Goal: Task Accomplishment & Management: Manage account settings

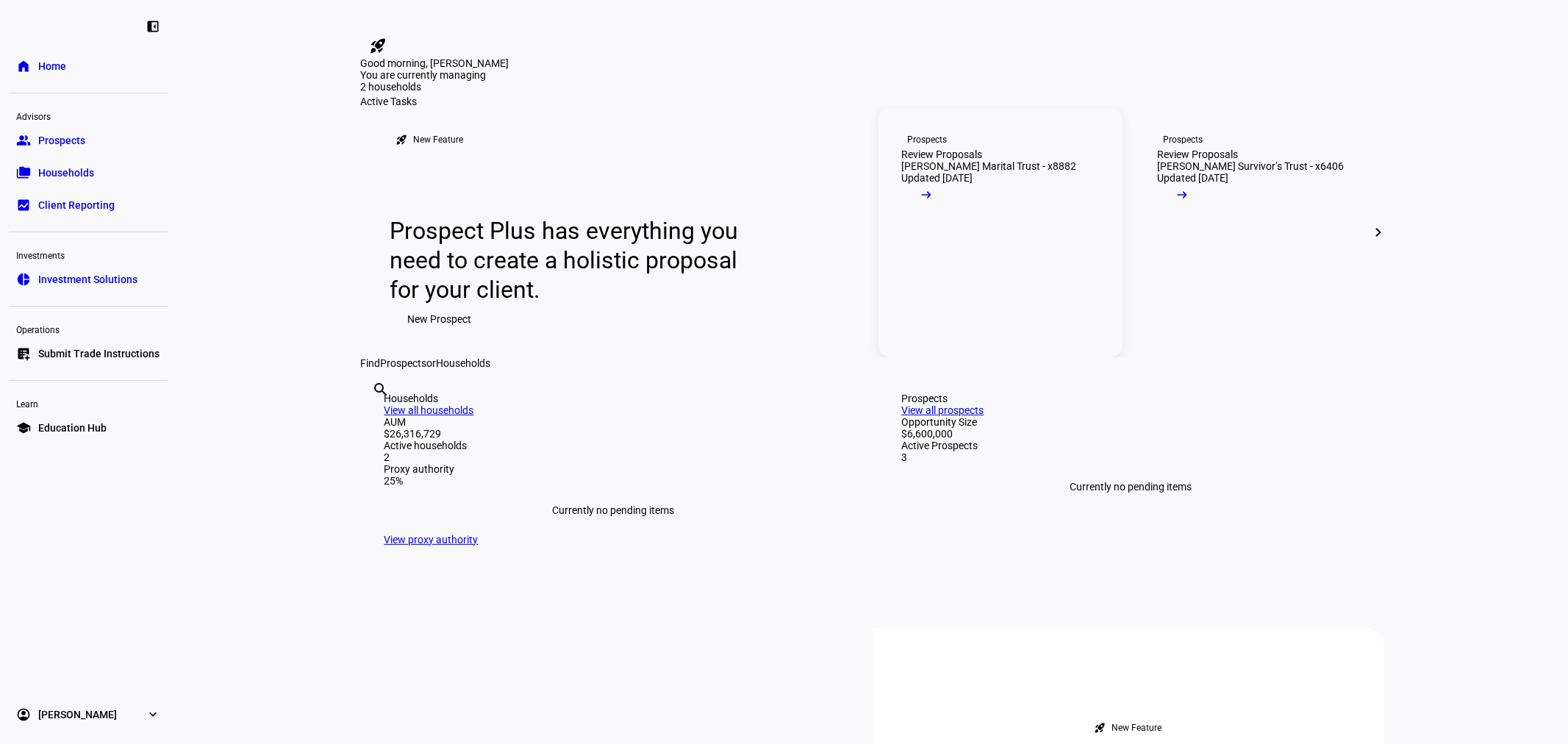
click at [1002, 358] on link "Prospects Review Proposals [PERSON_NAME] Marital Trust - x8882 Updated [DATE] a…" at bounding box center [1000, 232] width 244 height 250
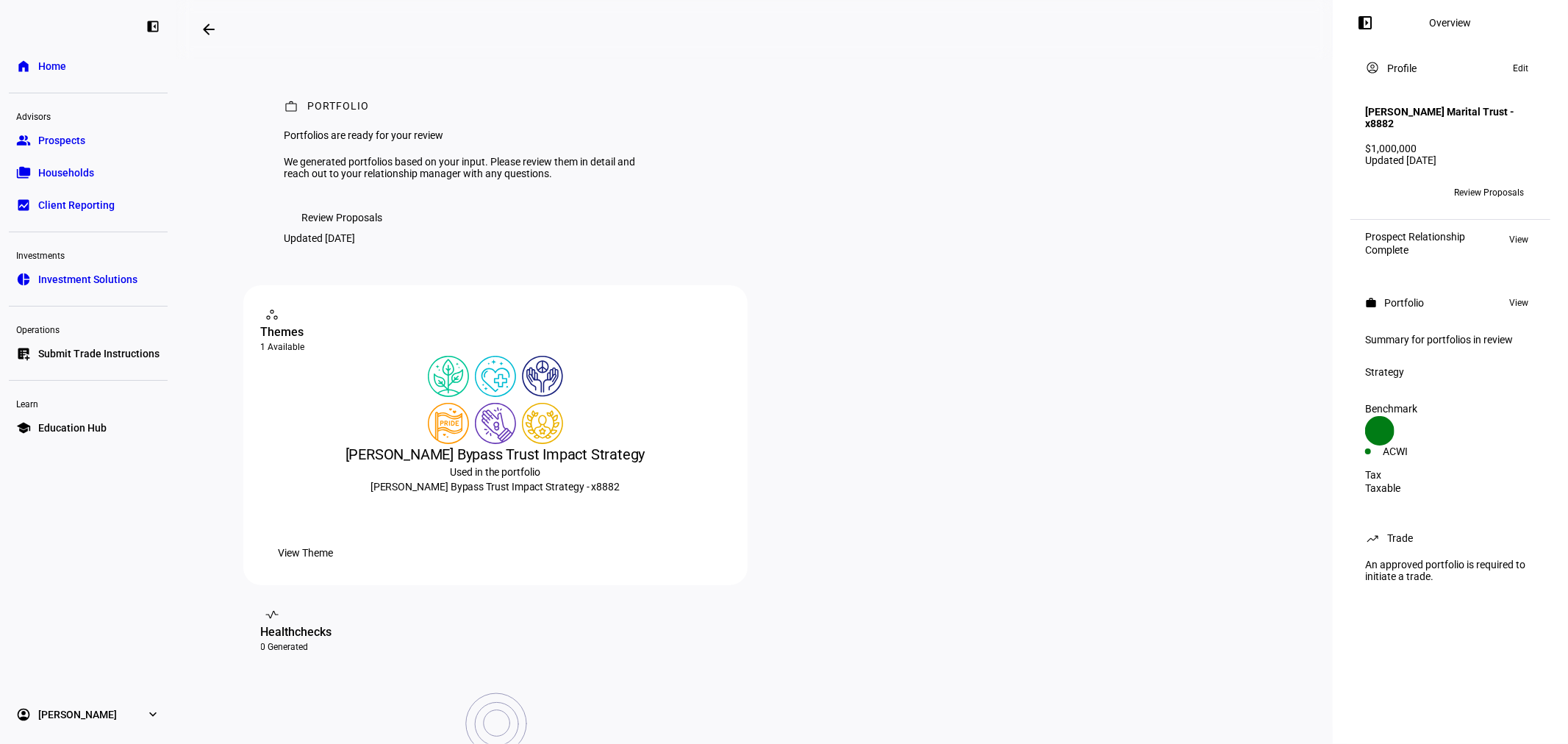
click at [199, 26] on span at bounding box center [208, 29] width 35 height 35
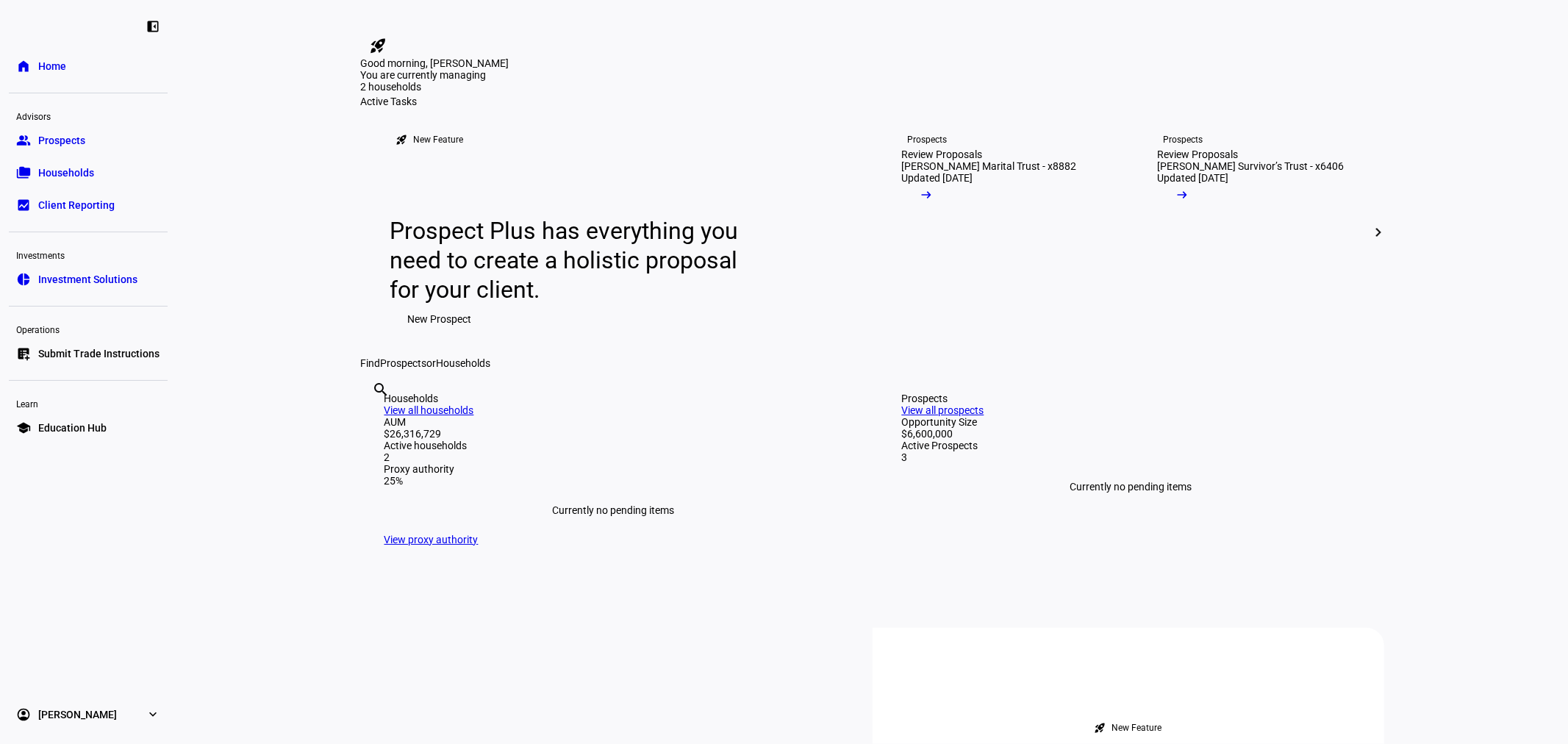
click at [83, 140] on span "Prospects" at bounding box center [61, 140] width 47 height 15
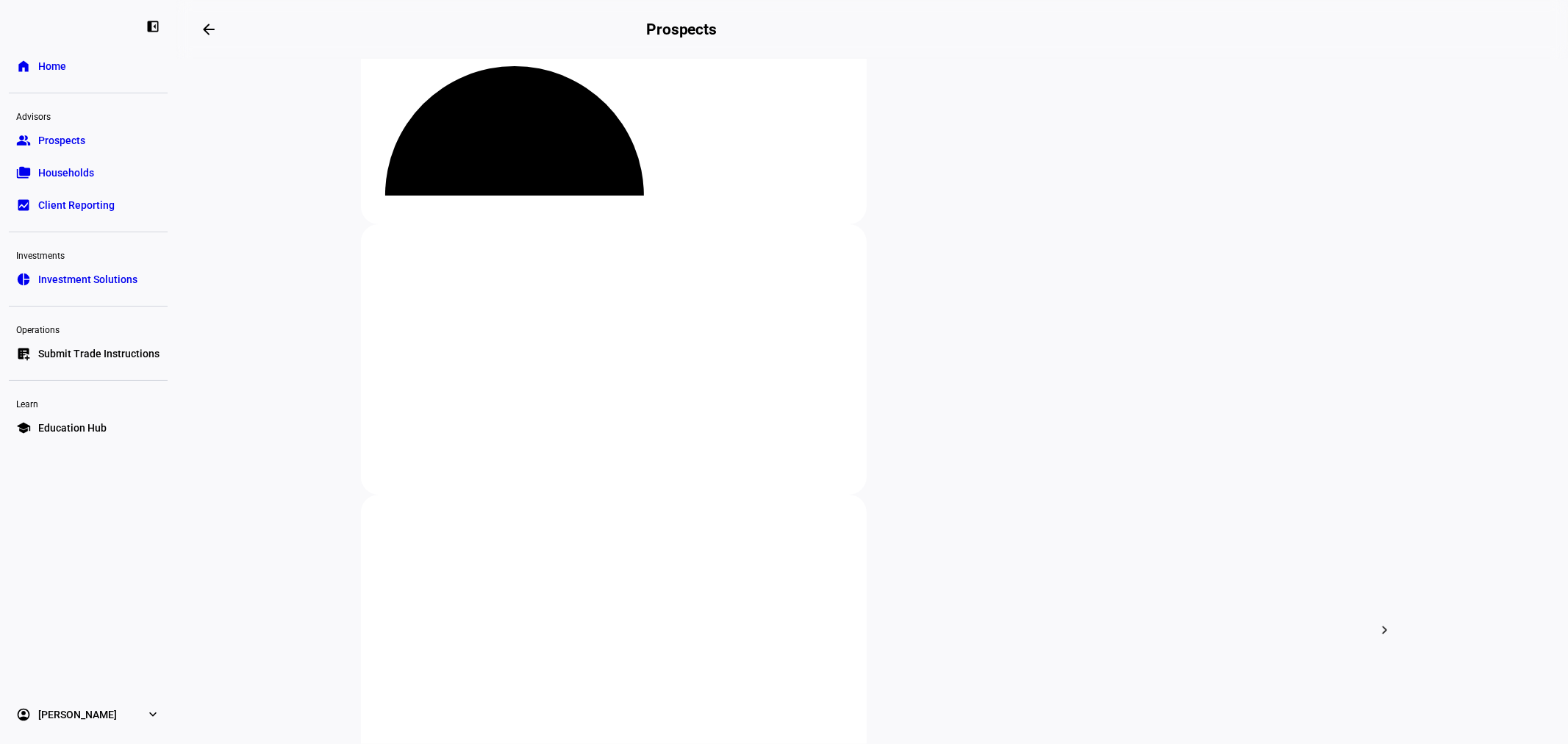
scroll to position [327, 0]
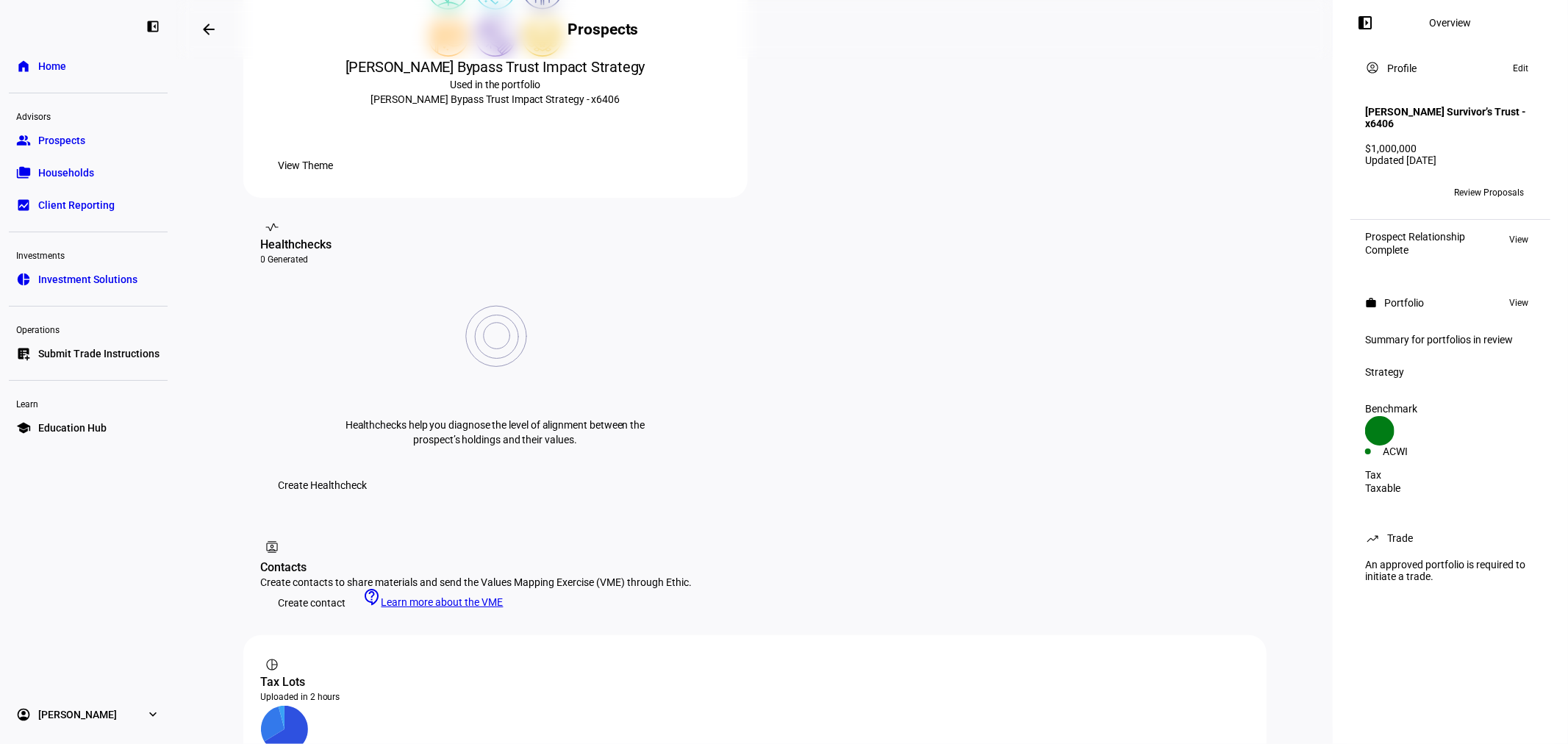
scroll to position [435, 0]
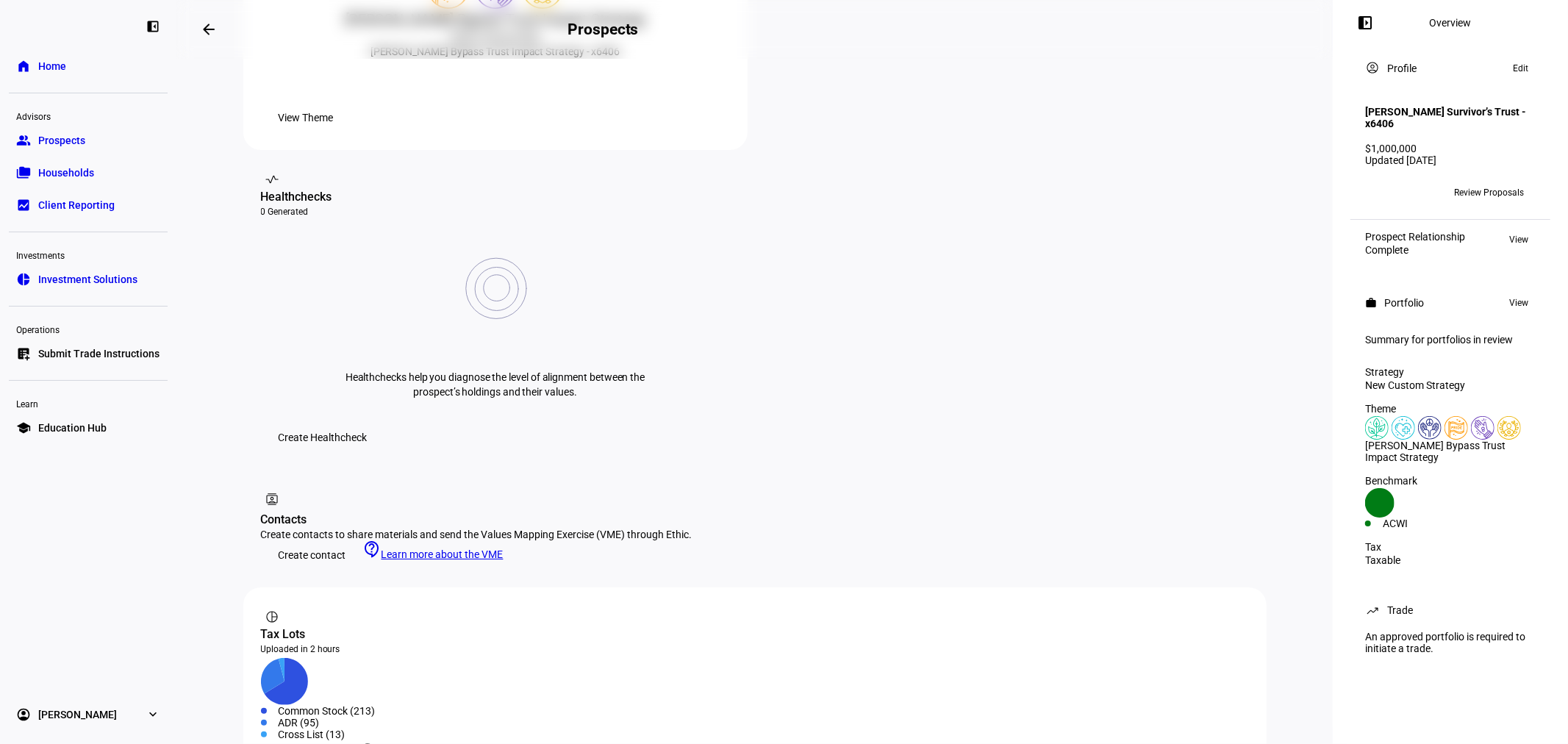
click at [322, 741] on span "View Tax Lots" at bounding box center [310, 756] width 63 height 29
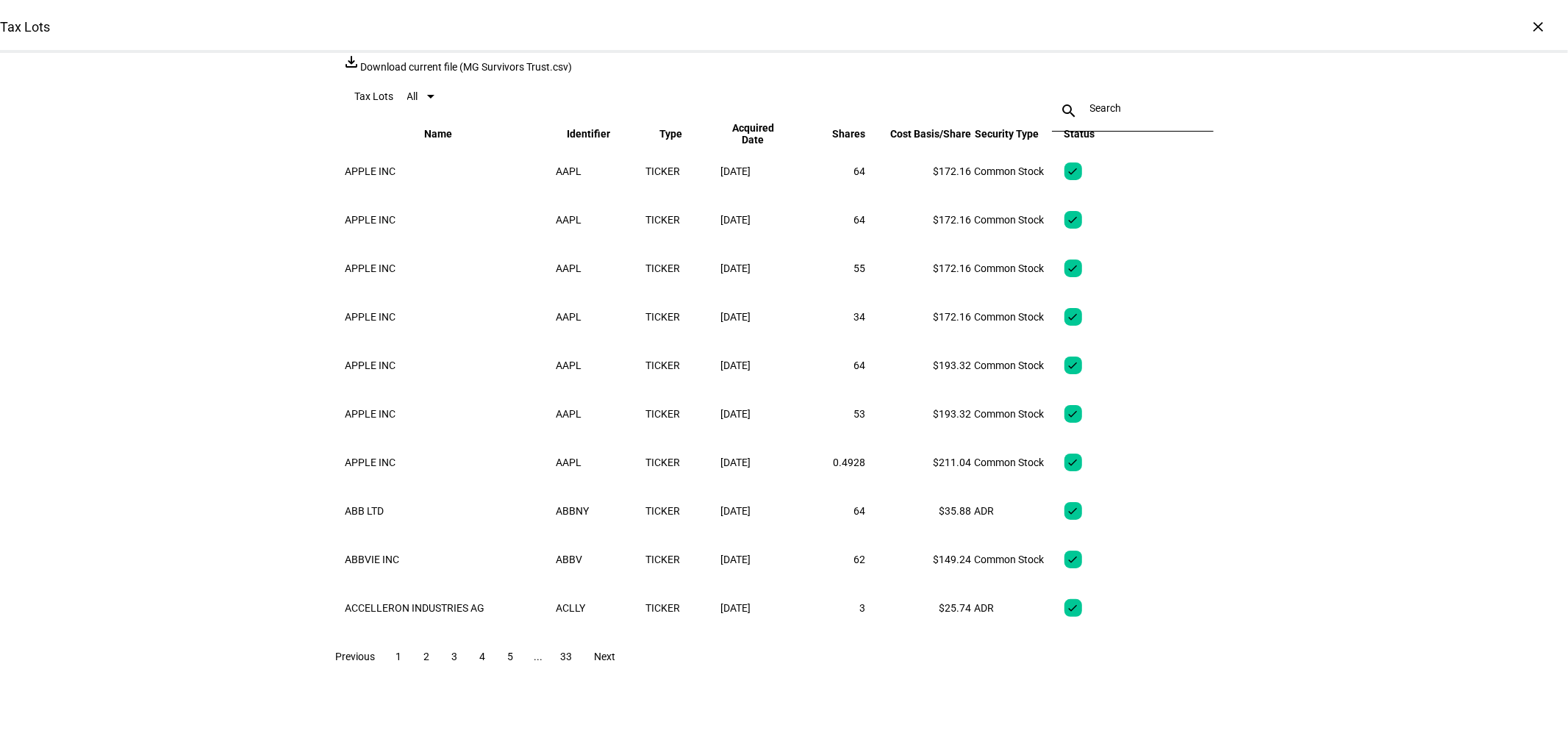
scroll to position [0, 0]
click at [418, 102] on span "All" at bounding box center [413, 96] width 11 height 12
click at [1384, 154] on div at bounding box center [784, 372] width 1568 height 744
click at [1527, 27] on div "×" at bounding box center [1539, 27] width 24 height 24
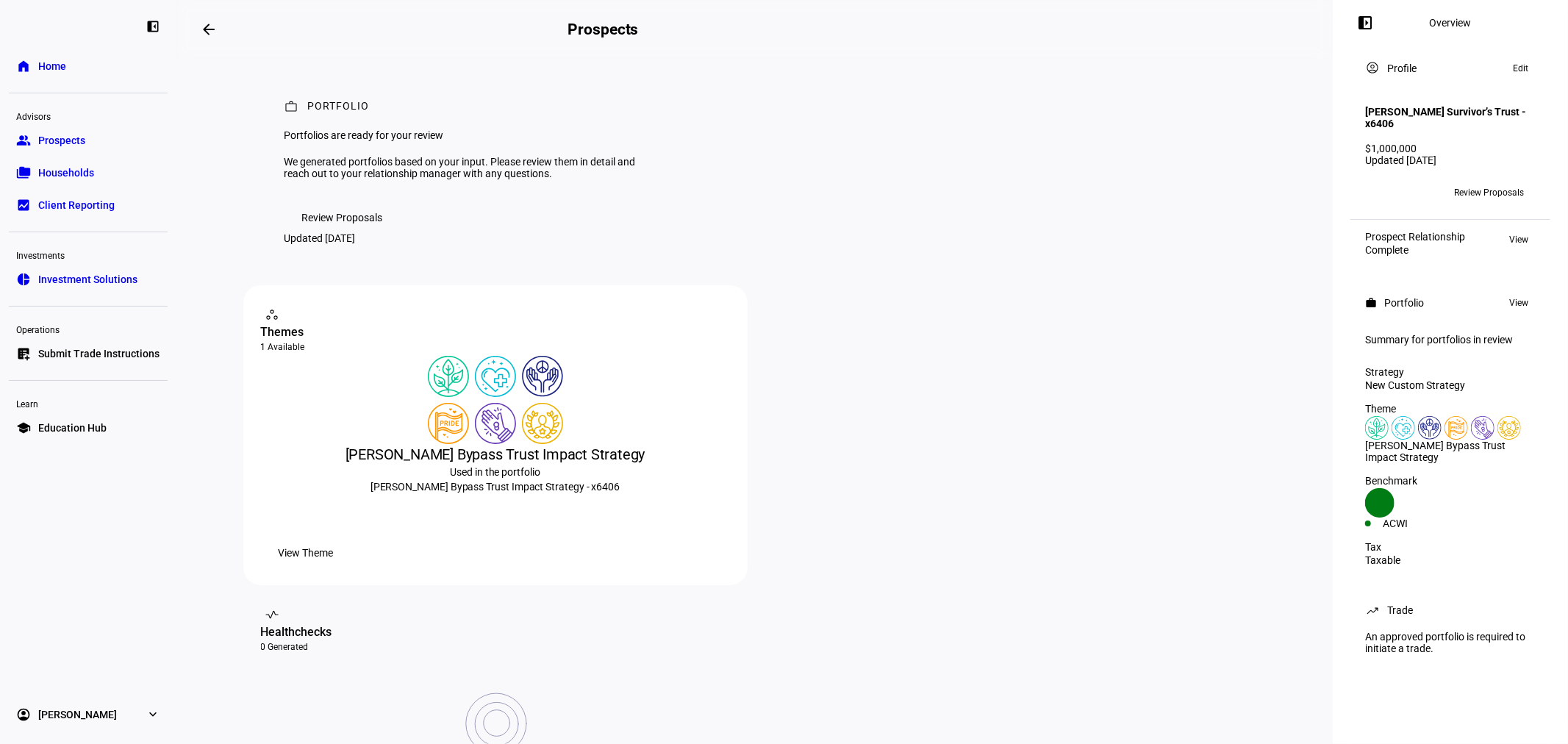
click at [322, 232] on span "Review Proposals" at bounding box center [342, 217] width 81 height 29
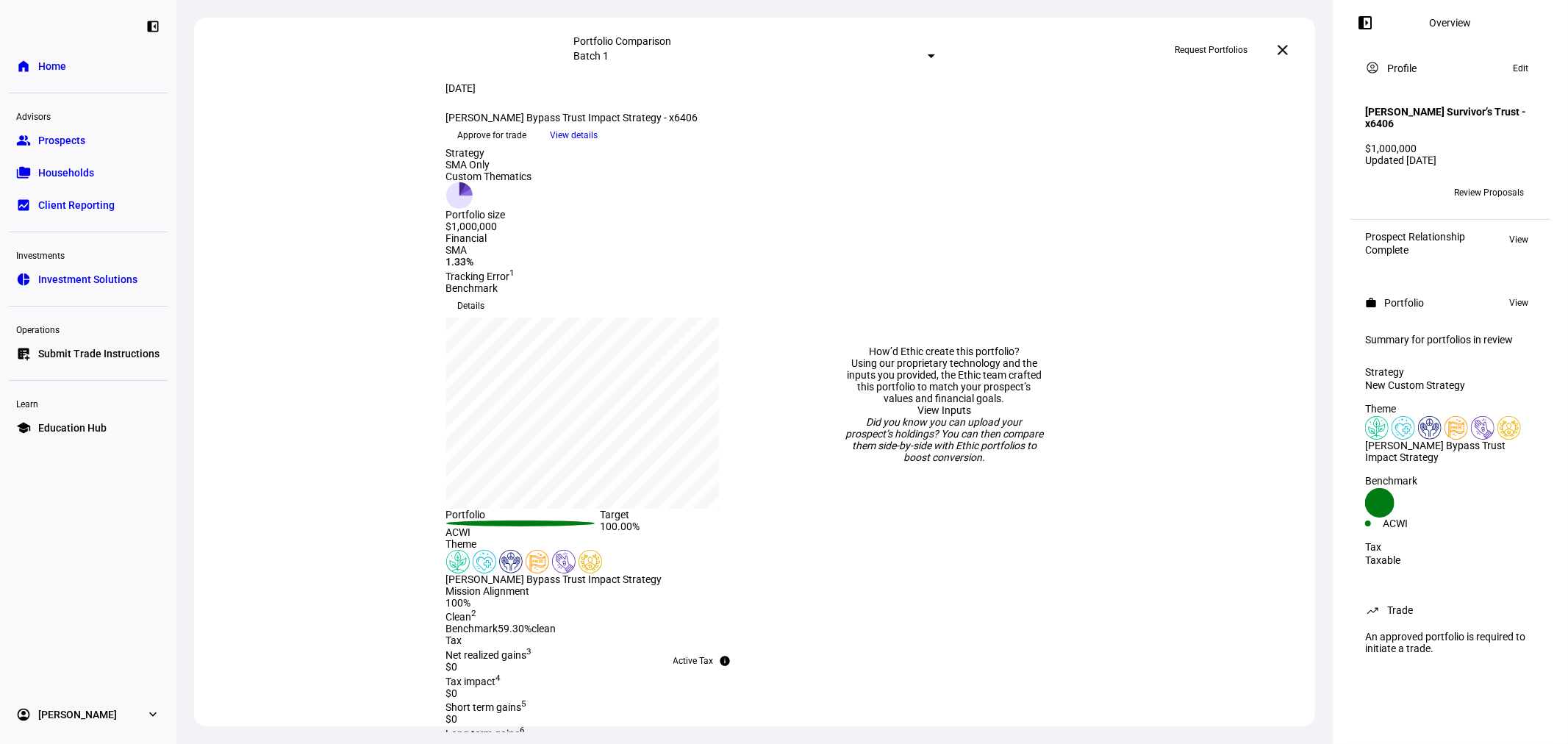
click at [1216, 54] on span "Request Portfolios" at bounding box center [1210, 50] width 72 height 24
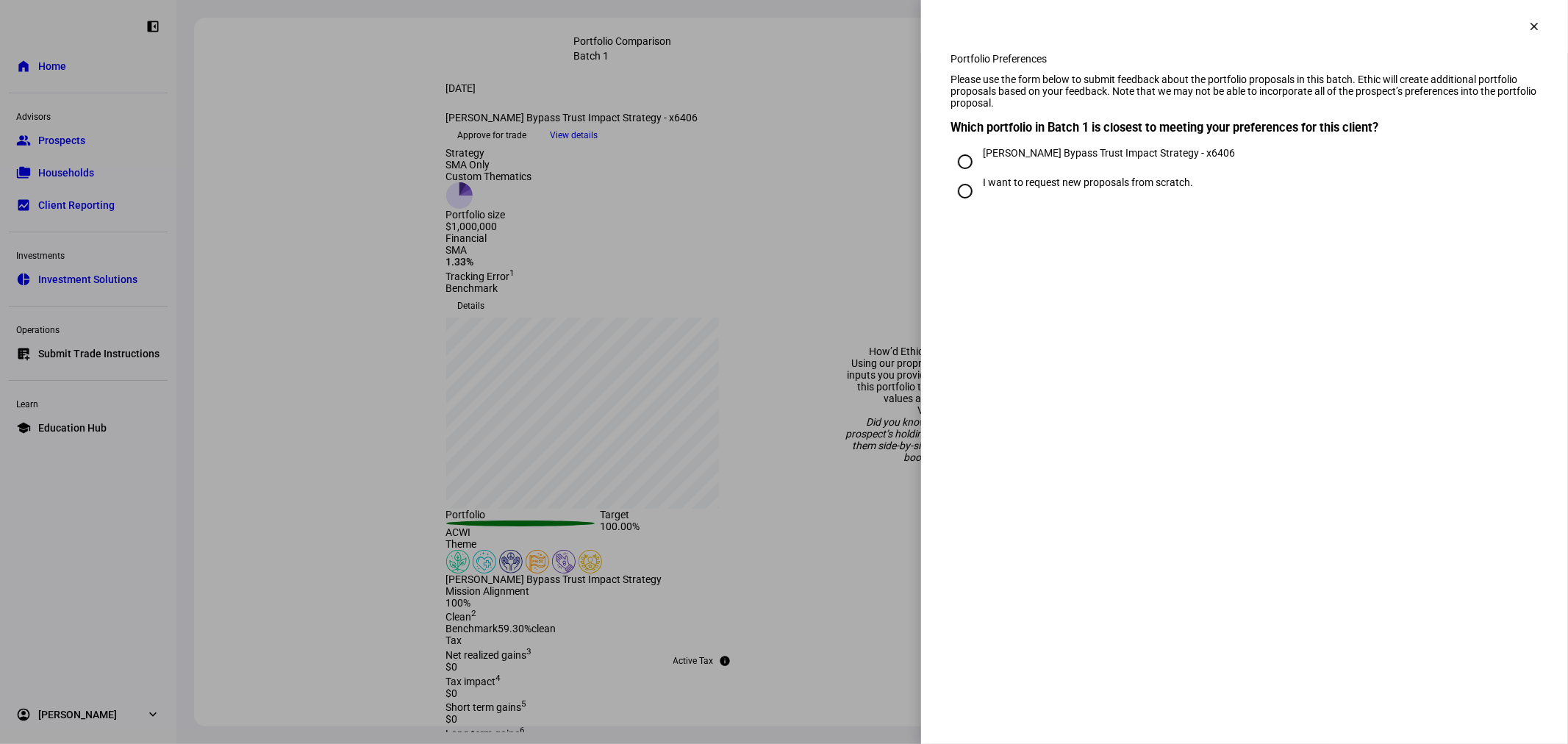
click at [1014, 159] on div "[PERSON_NAME] Bypass Trust Impact Strategy - x6406" at bounding box center [1109, 152] width 252 height 12
click at [979, 176] on input "[PERSON_NAME] Bypass Trust Impact Strategy - x6406" at bounding box center [965, 161] width 29 height 29
radio input "true"
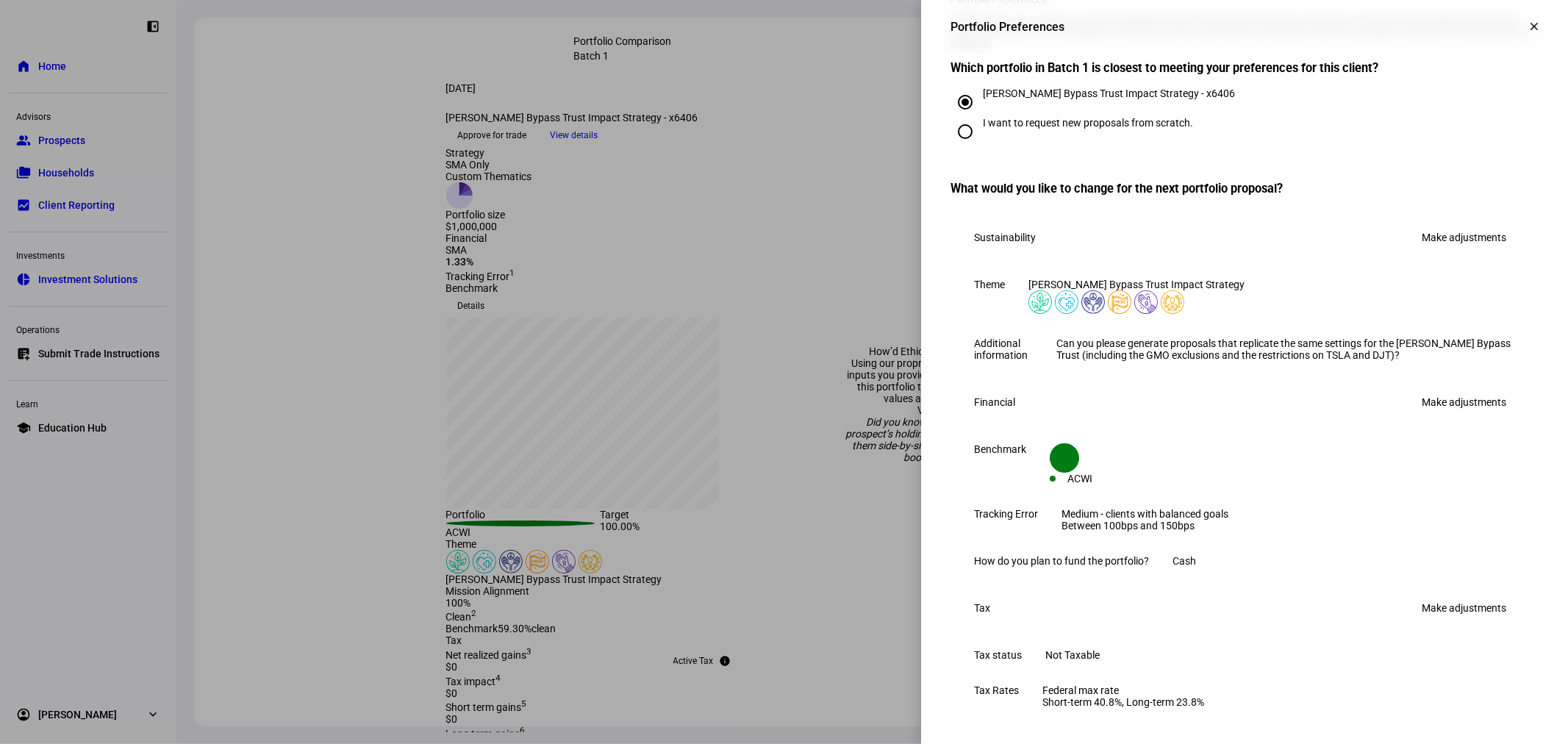
scroll to position [108, 0]
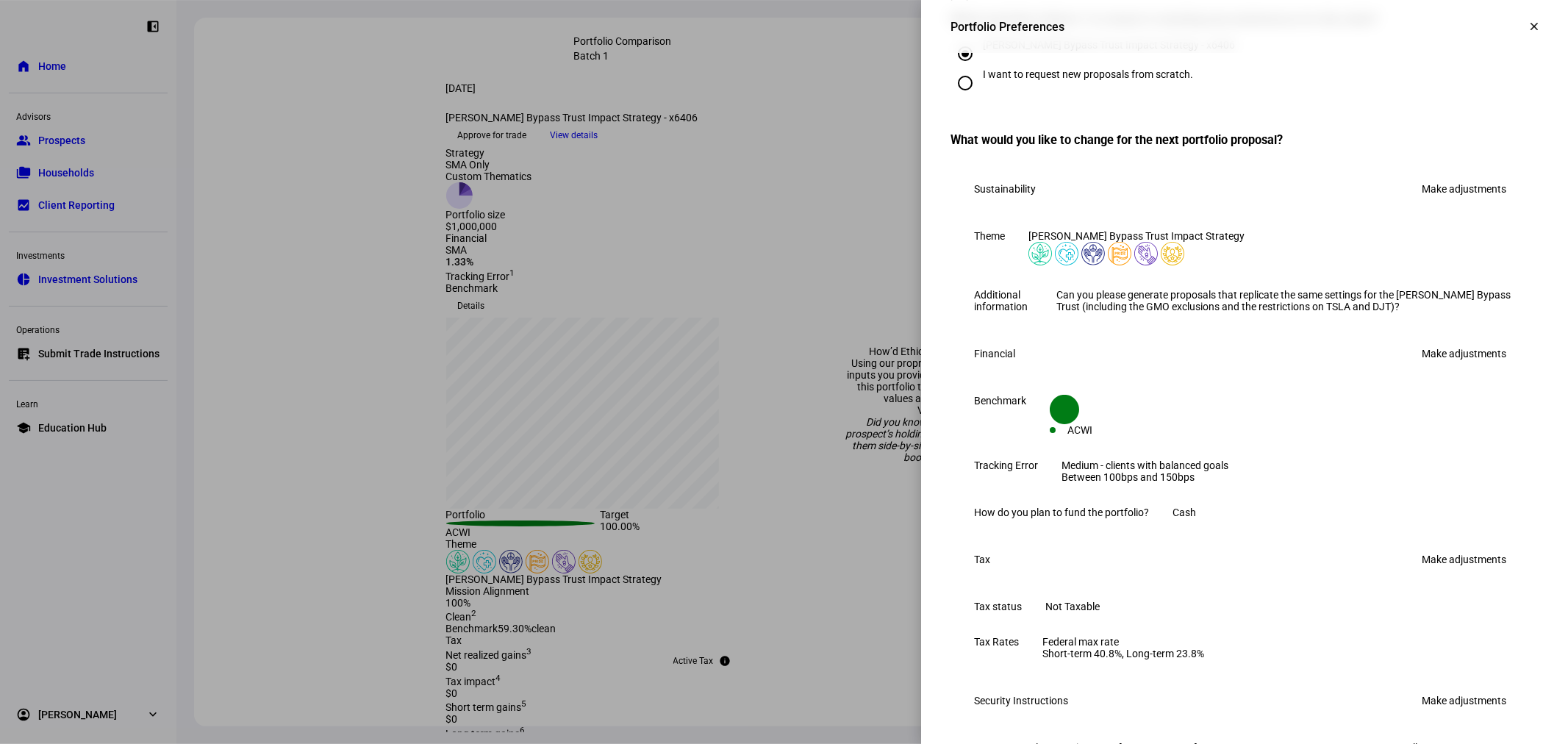
drag, startPoint x: 1266, startPoint y: 333, endPoint x: 1314, endPoint y: 380, distance: 67.2
click at [1314, 324] on eth-form-table-row "Additional information Can you please generate proposals that replicate the sam…" at bounding box center [1243, 300] width 588 height 47
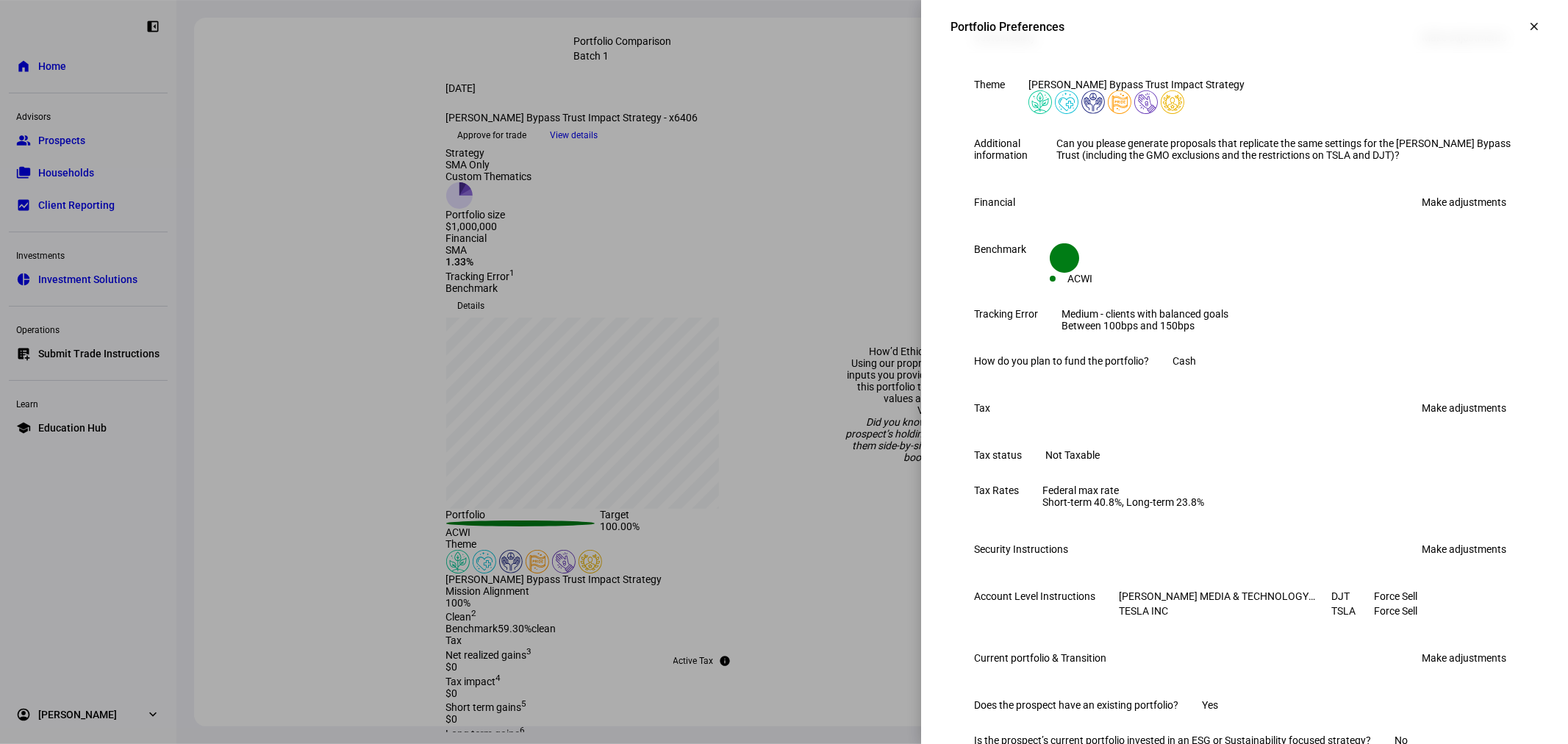
scroll to position [327, 0]
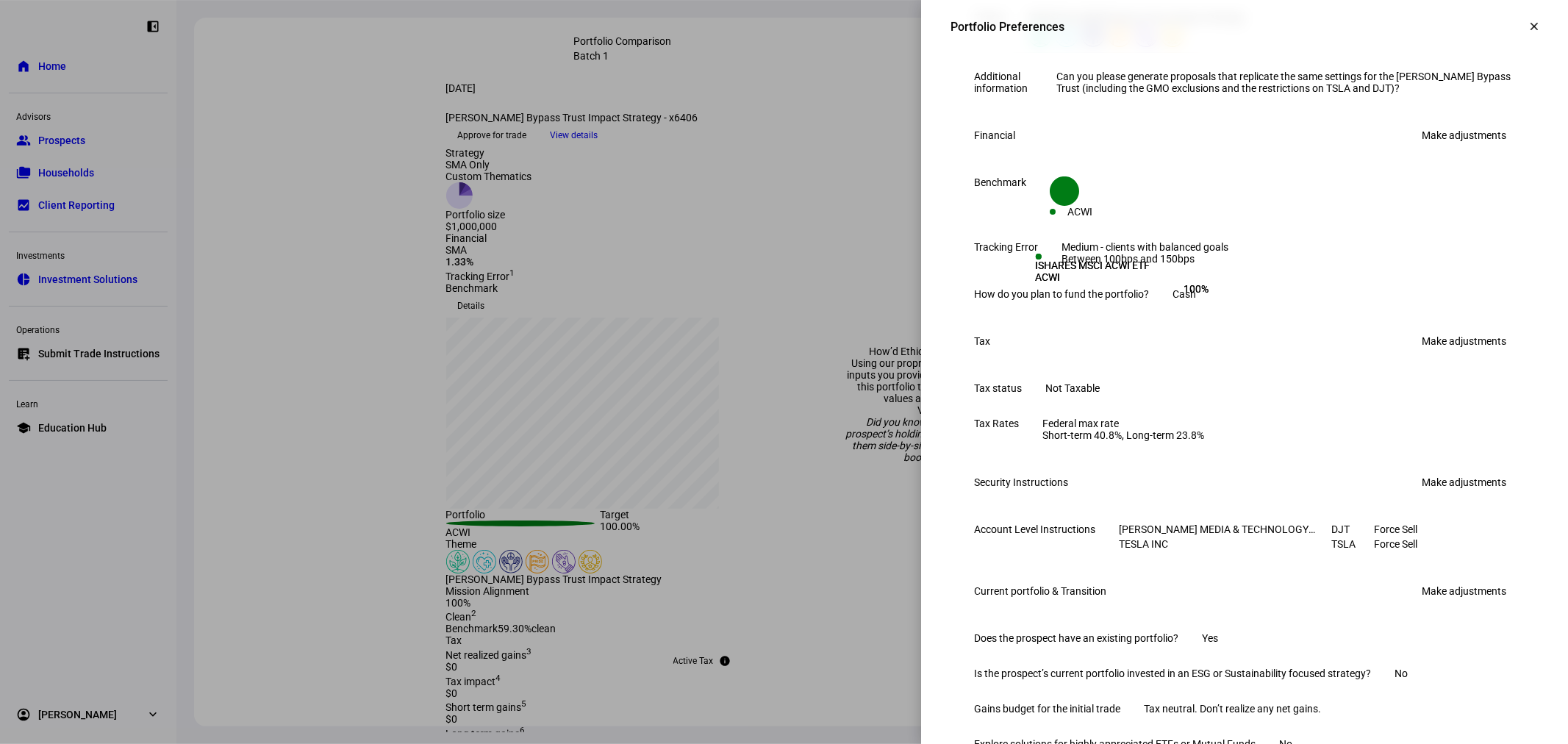
click at [1457, 147] on link "Make adjustments" at bounding box center [1463, 136] width 102 height 24
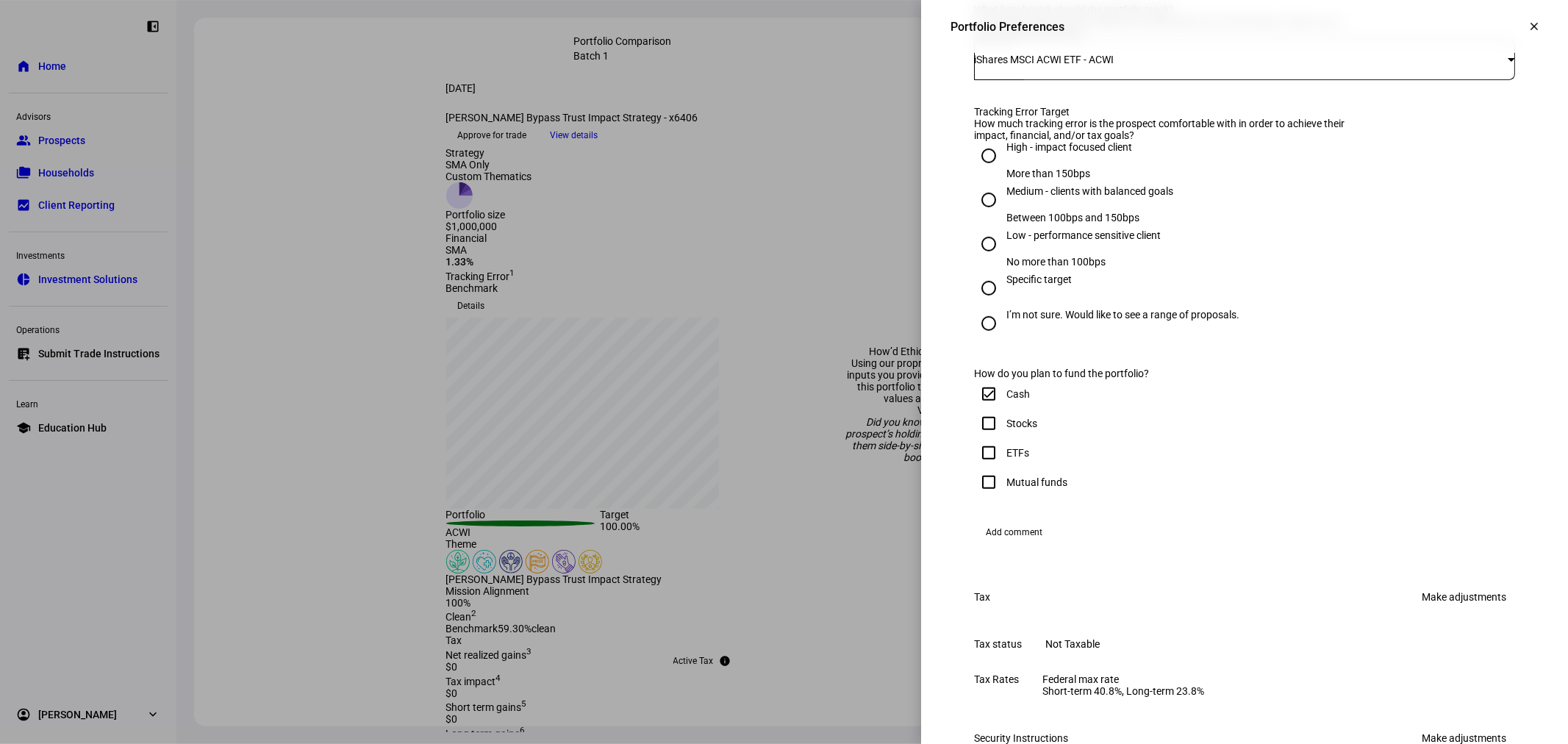
scroll to position [545, 0]
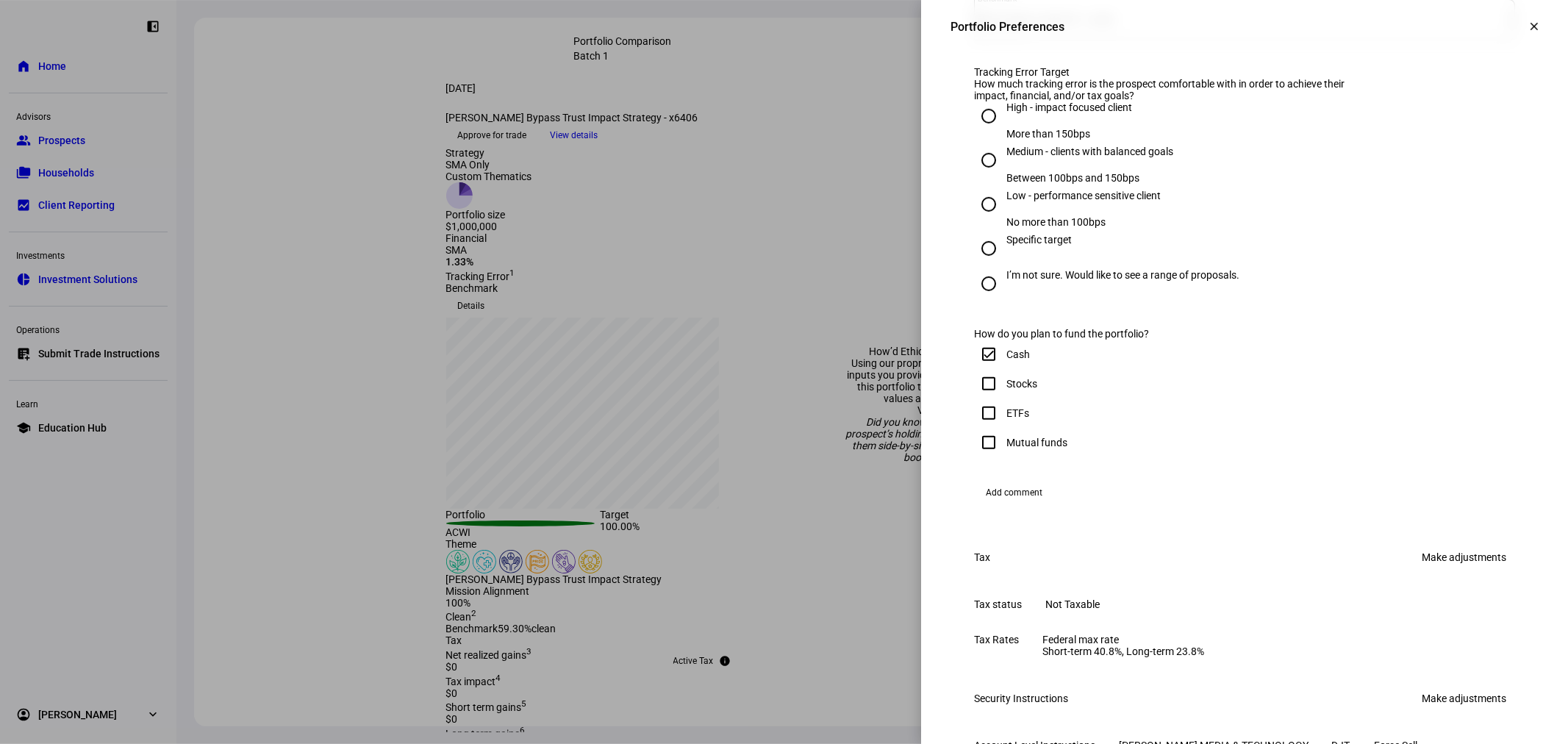
click at [1007, 390] on div "Stocks" at bounding box center [1021, 383] width 31 height 12
click at [1003, 398] on input "Stocks" at bounding box center [988, 383] width 29 height 29
checkbox input "true"
click at [974, 369] on input "Cash" at bounding box center [988, 354] width 29 height 29
checkbox input "false"
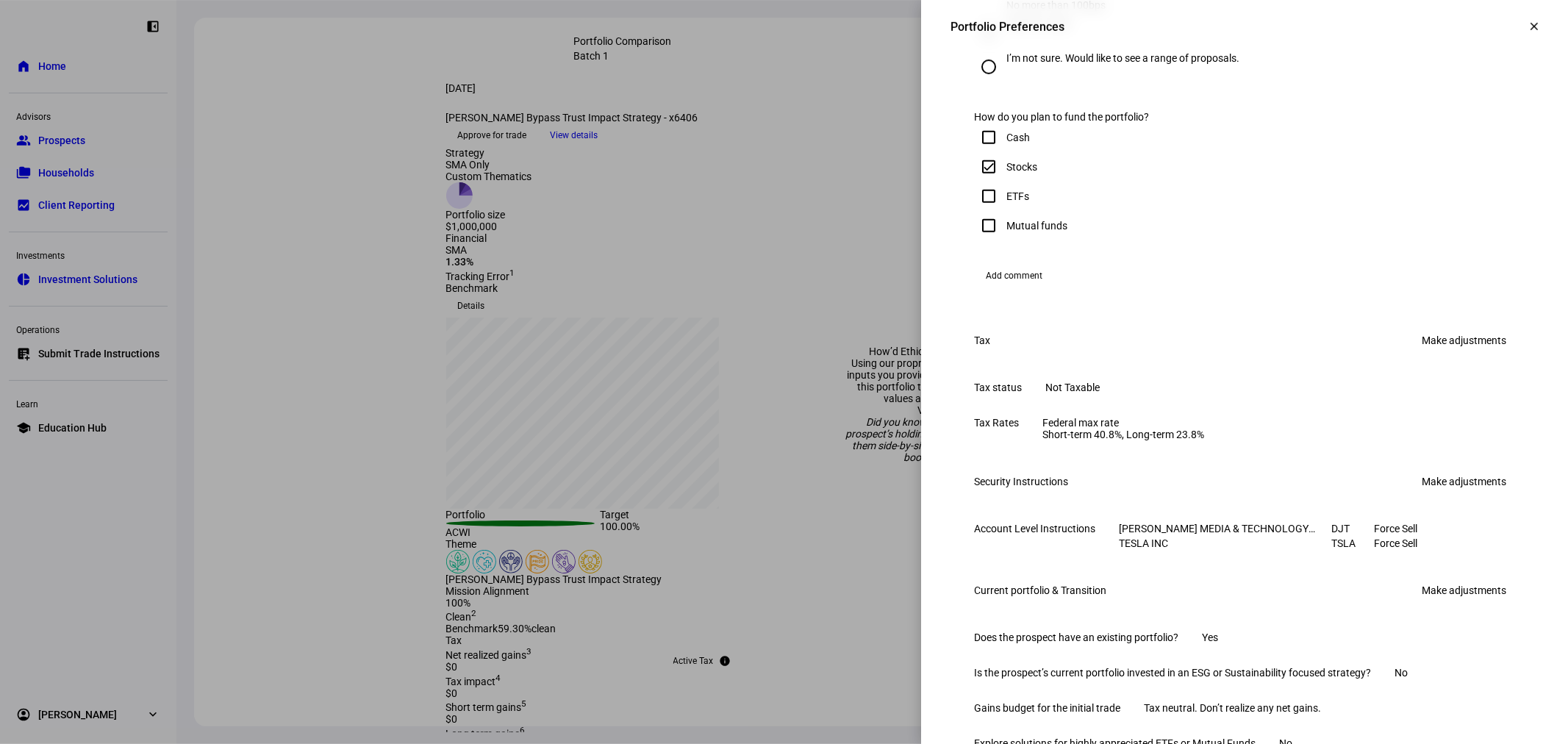
scroll to position [872, 0]
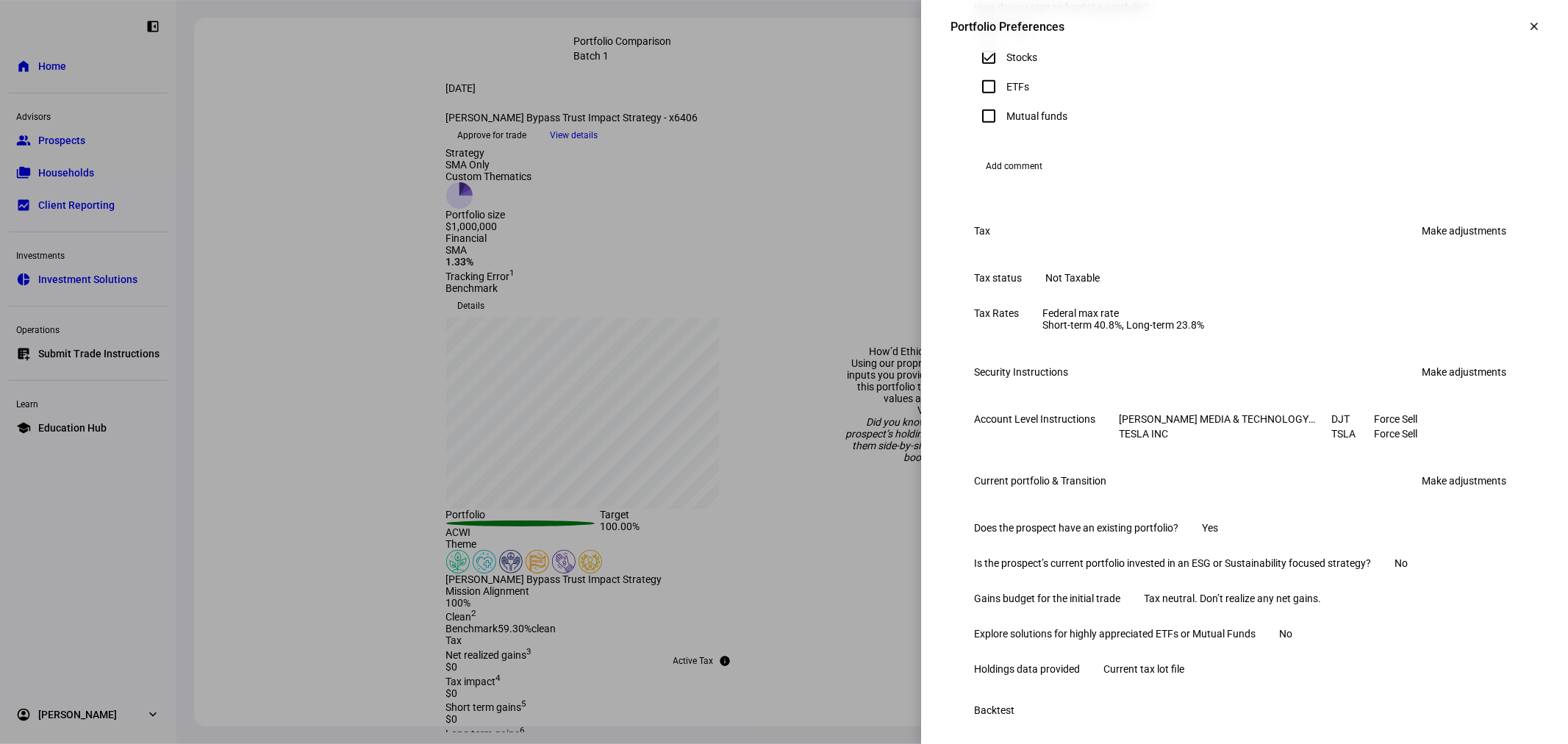
click at [1449, 242] on link "Make adjustments" at bounding box center [1463, 231] width 102 height 24
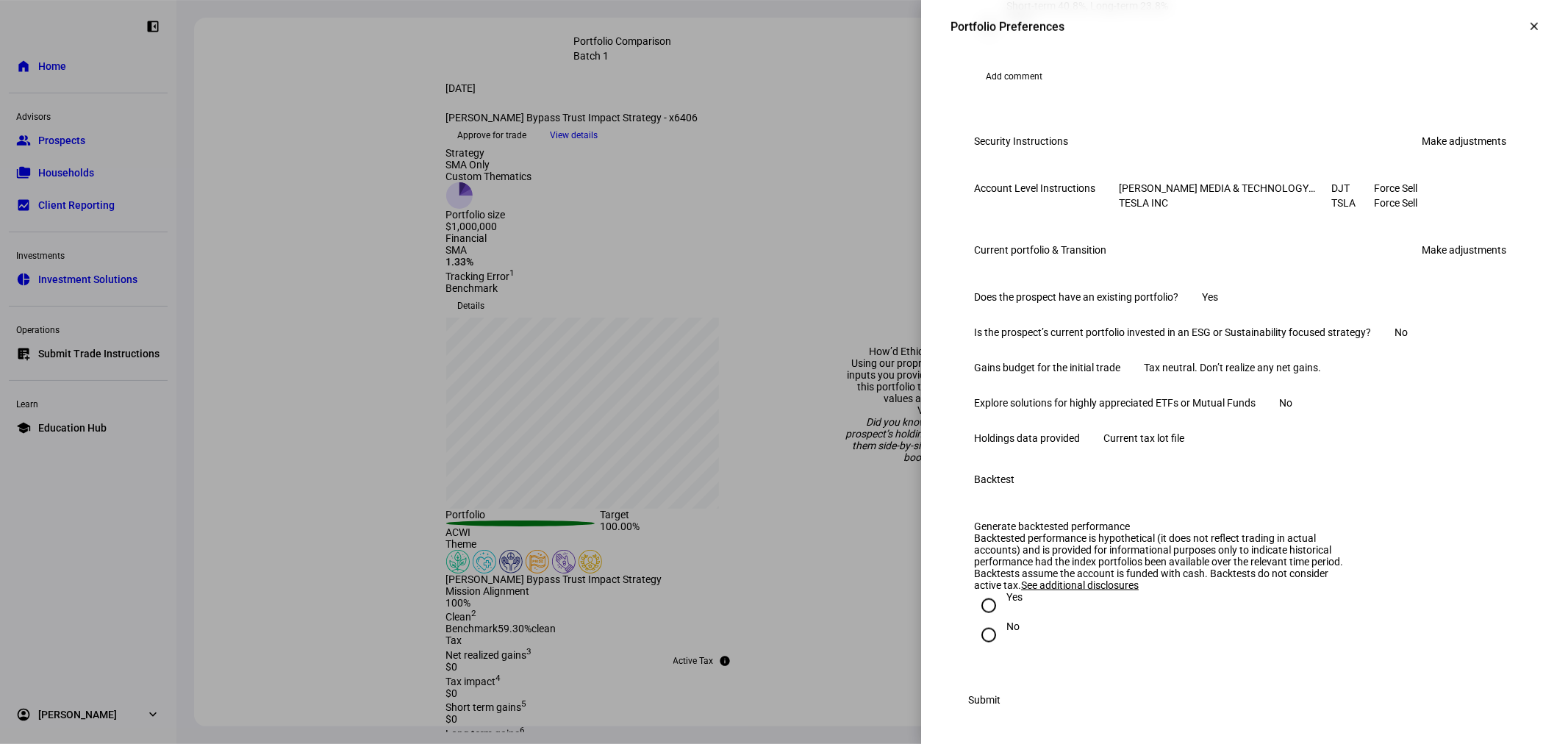
scroll to position [1525, 0]
click at [1448, 261] on link "Make adjustments" at bounding box center [1463, 250] width 102 height 24
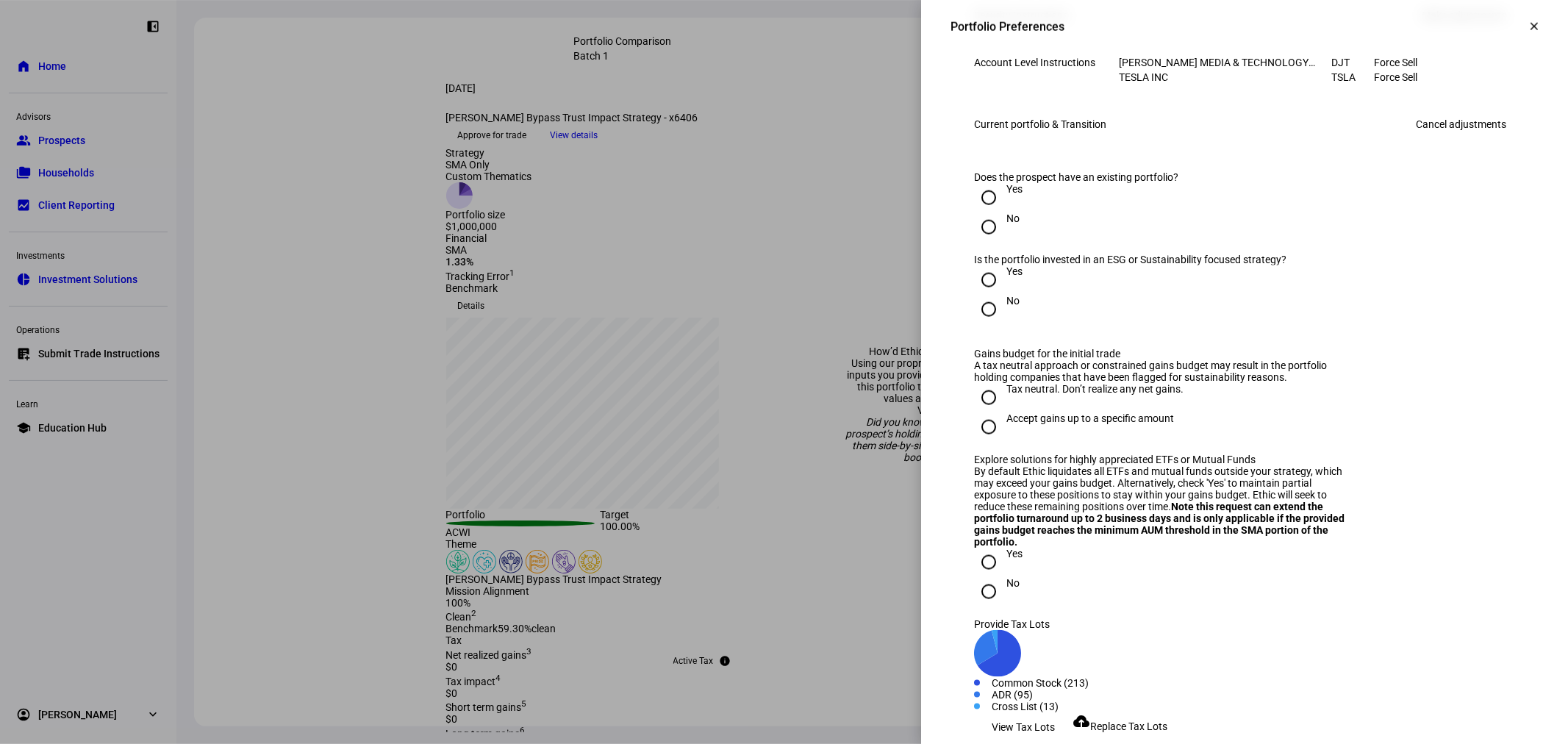
click at [976, 294] on input "Yes" at bounding box center [988, 280] width 29 height 29
radio input "true"
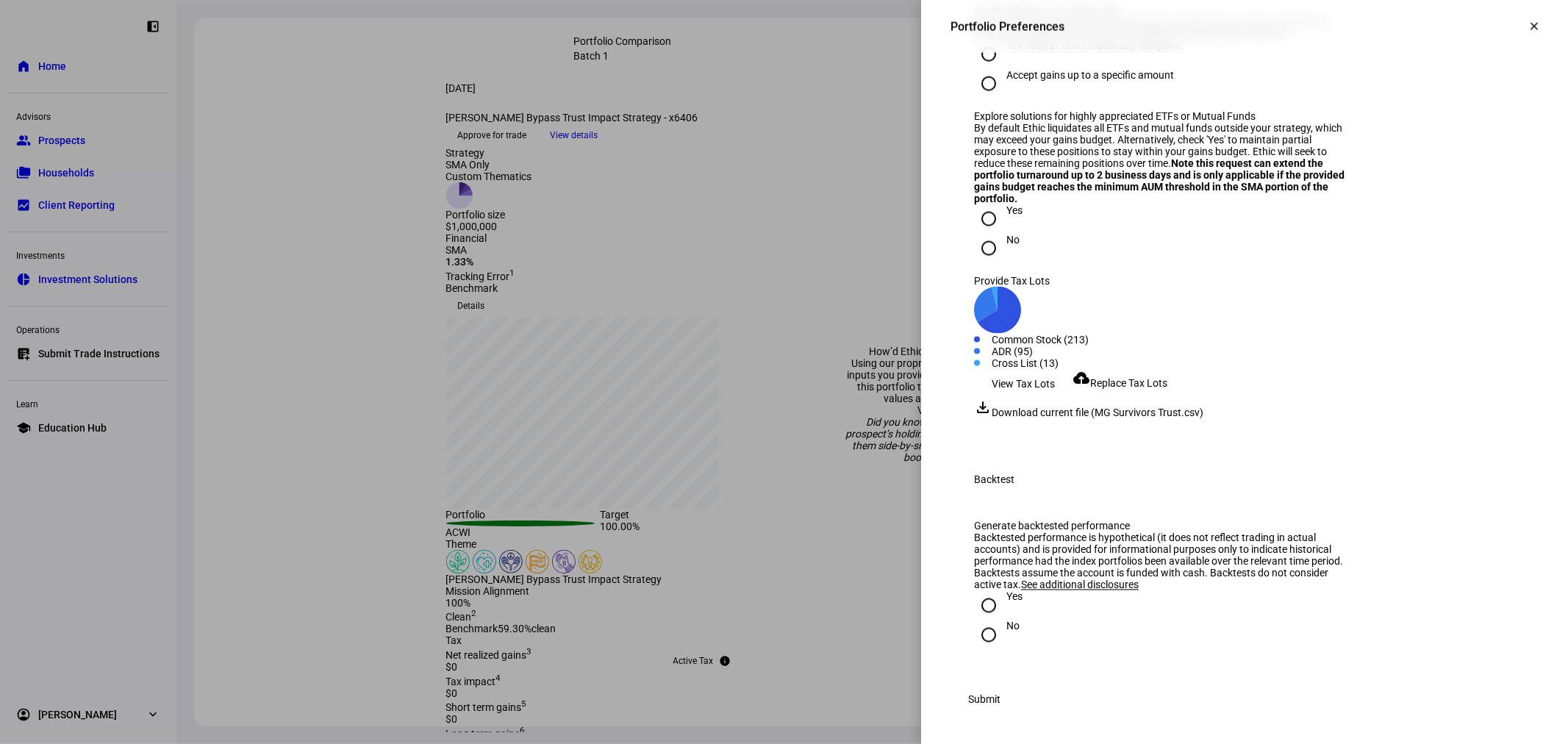
scroll to position [2299, 0]
click at [977, 622] on input "No" at bounding box center [988, 635] width 29 height 29
radio input "true"
click at [1018, 697] on span at bounding box center [984, 700] width 68 height 29
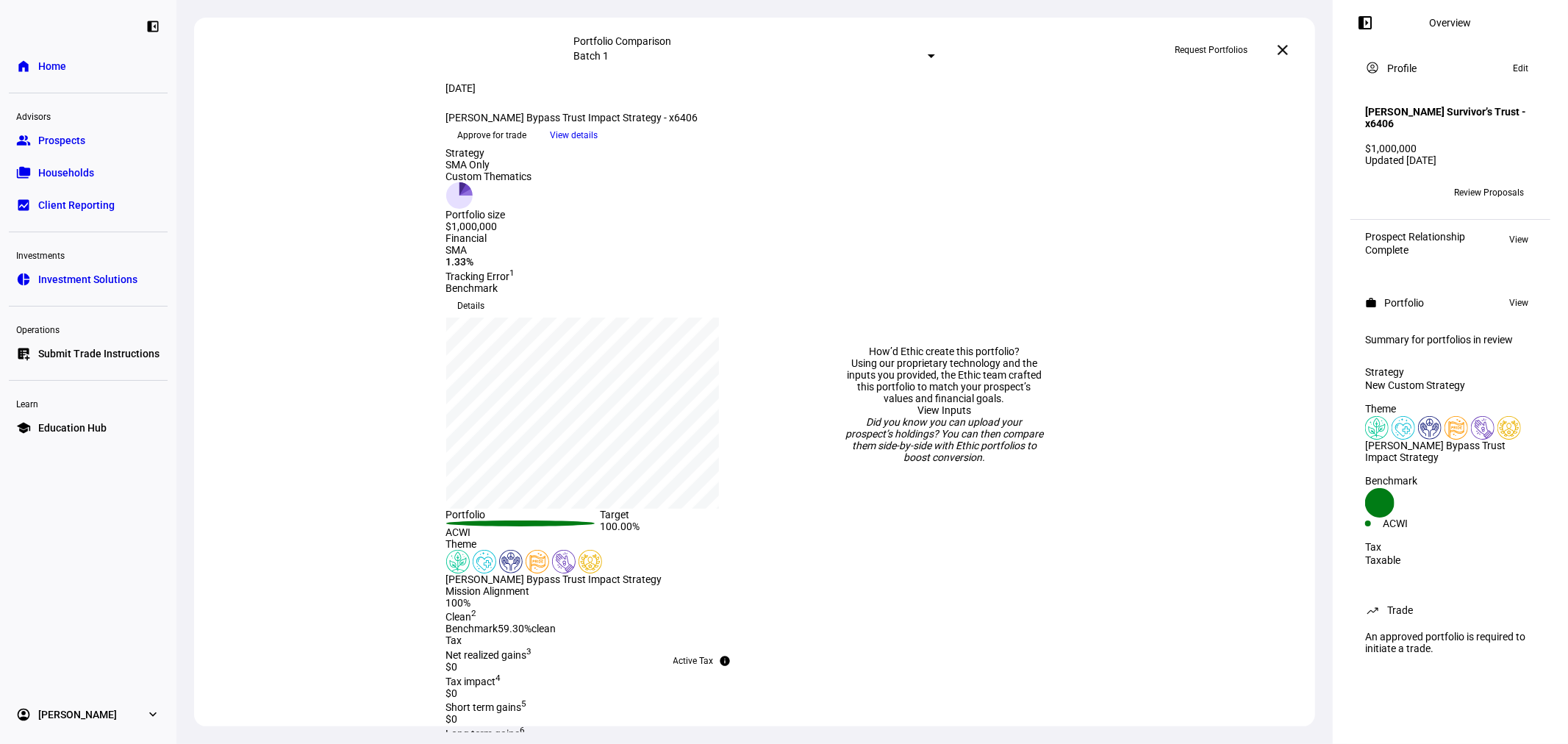
click at [94, 142] on link "group Prospects" at bounding box center [88, 140] width 159 height 29
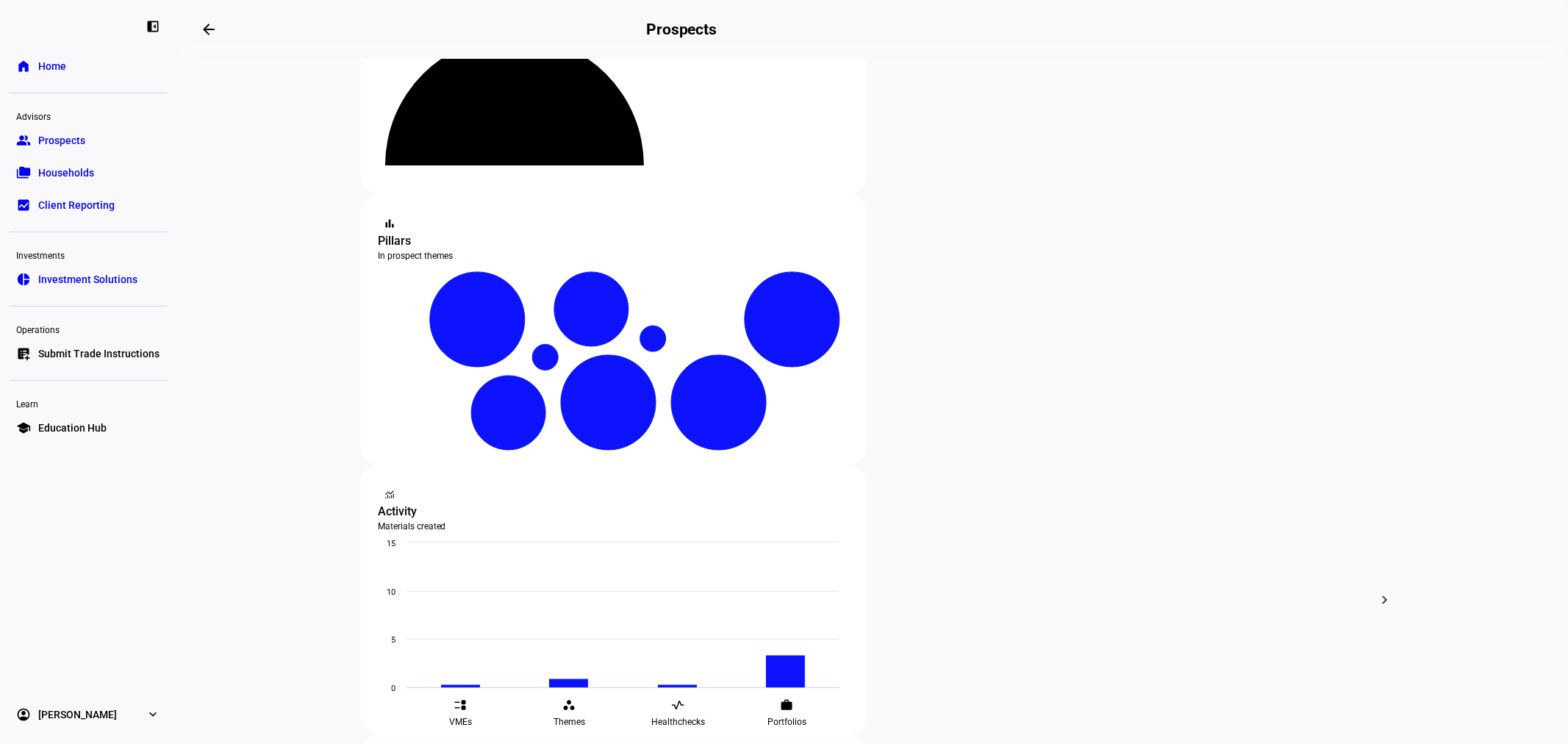
scroll to position [327, 0]
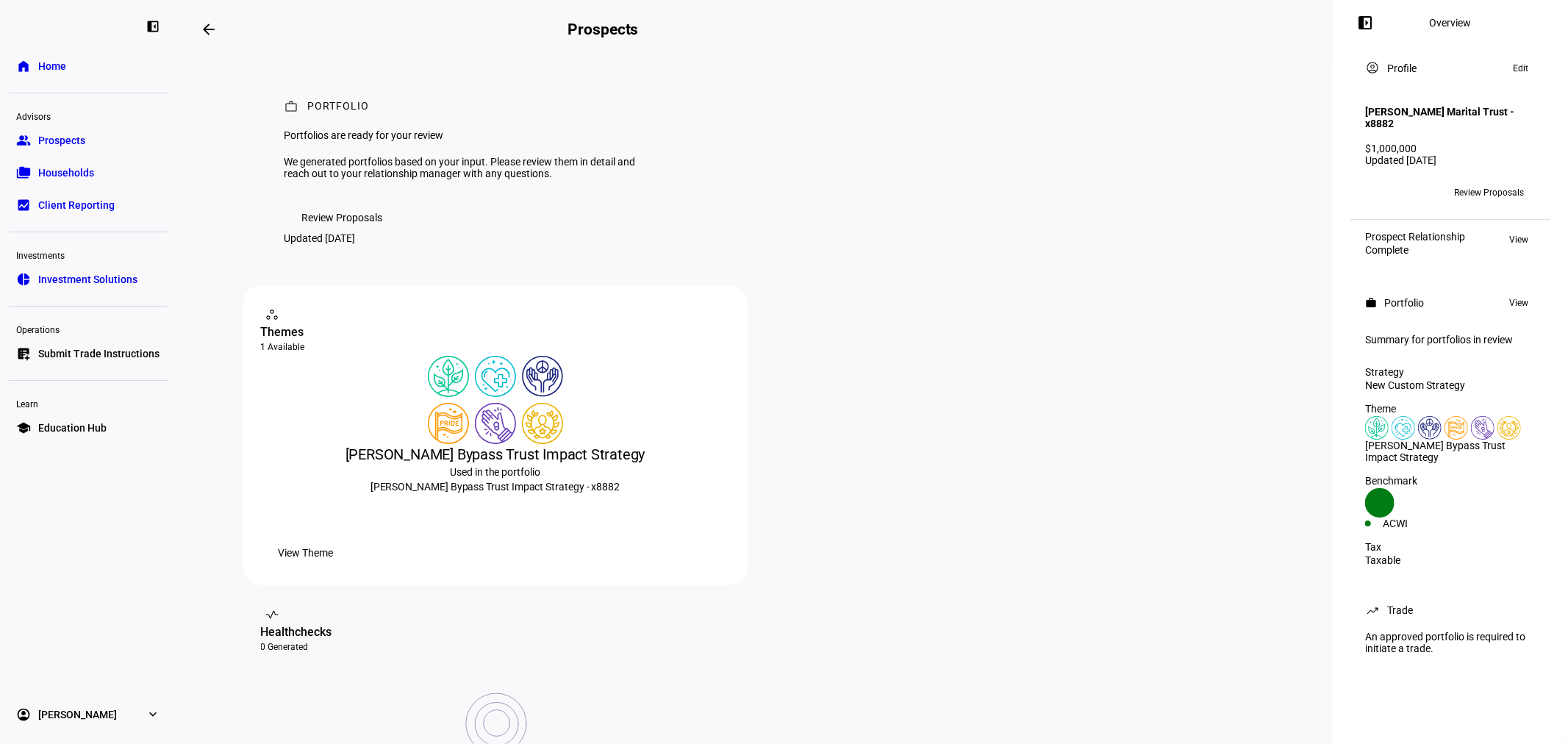
click at [1466, 183] on span "Review Proposals" at bounding box center [1488, 193] width 70 height 24
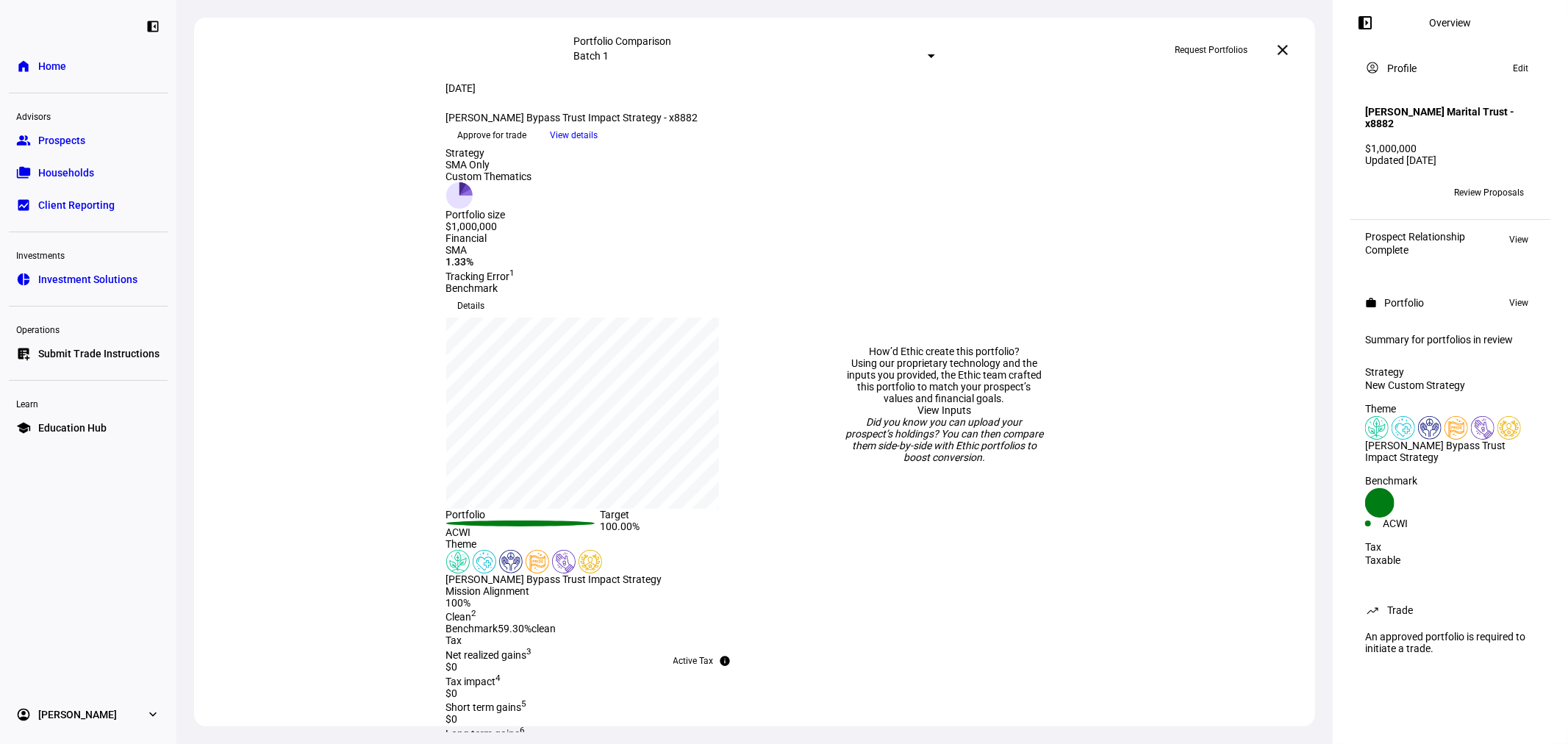
click at [1204, 45] on span "Request Portfolios" at bounding box center [1210, 50] width 72 height 24
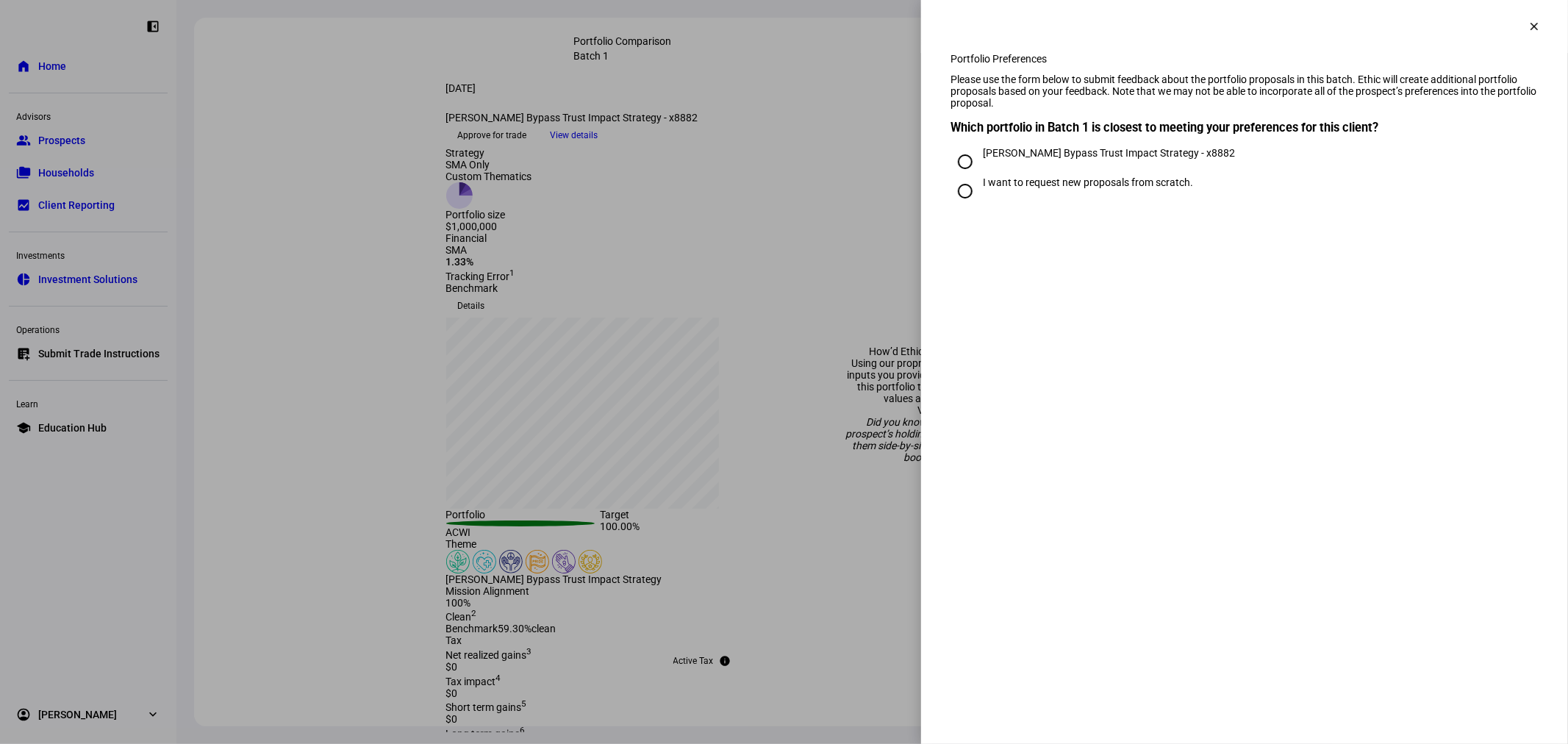
click at [1094, 159] on div "[PERSON_NAME] Bypass Trust Impact Strategy - x8882" at bounding box center [1109, 152] width 252 height 12
click at [979, 176] on input "[PERSON_NAME] Bypass Trust Impact Strategy - x8882" at bounding box center [965, 161] width 29 height 29
radio input "true"
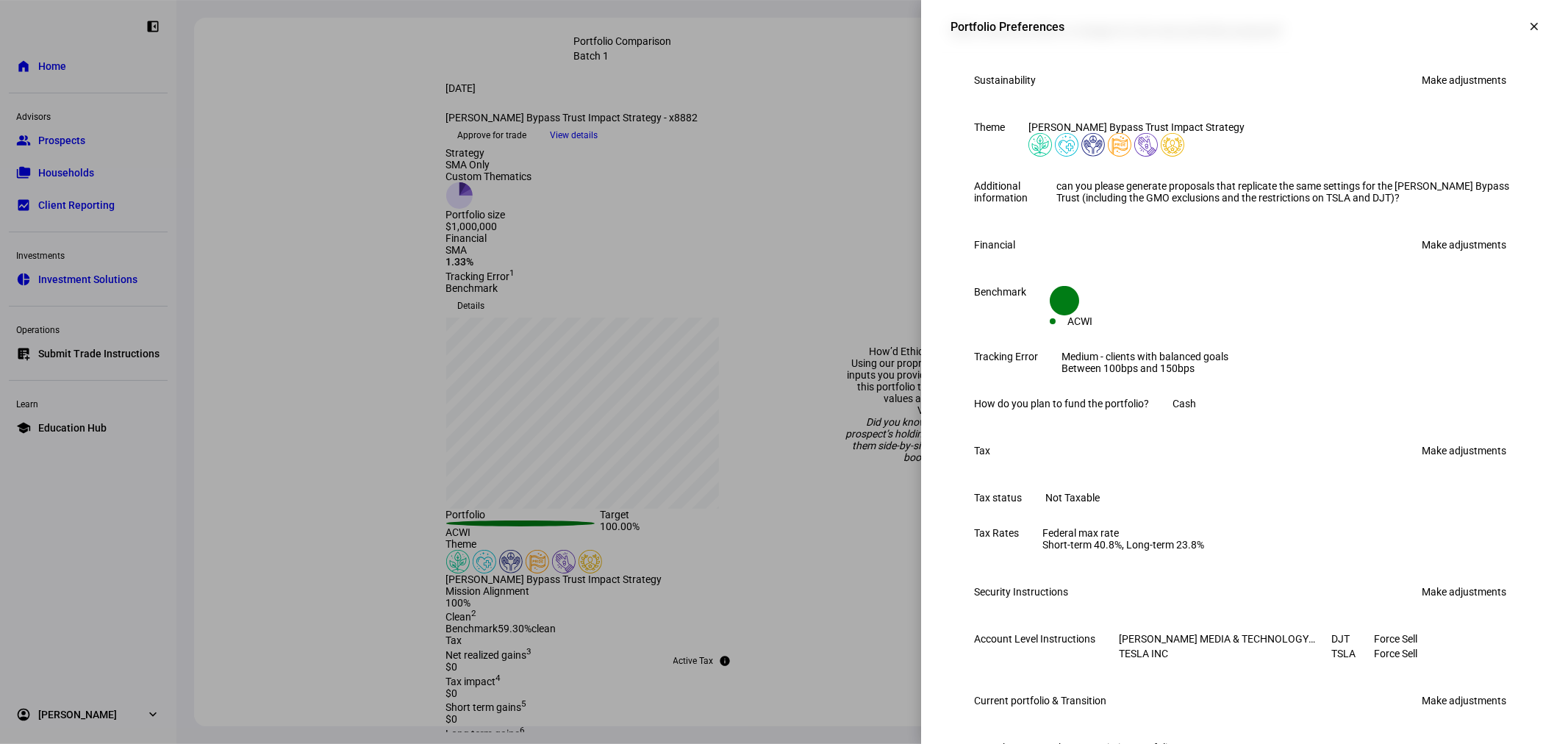
scroll to position [217, 0]
click at [1468, 256] on link "Make adjustments" at bounding box center [1463, 244] width 102 height 24
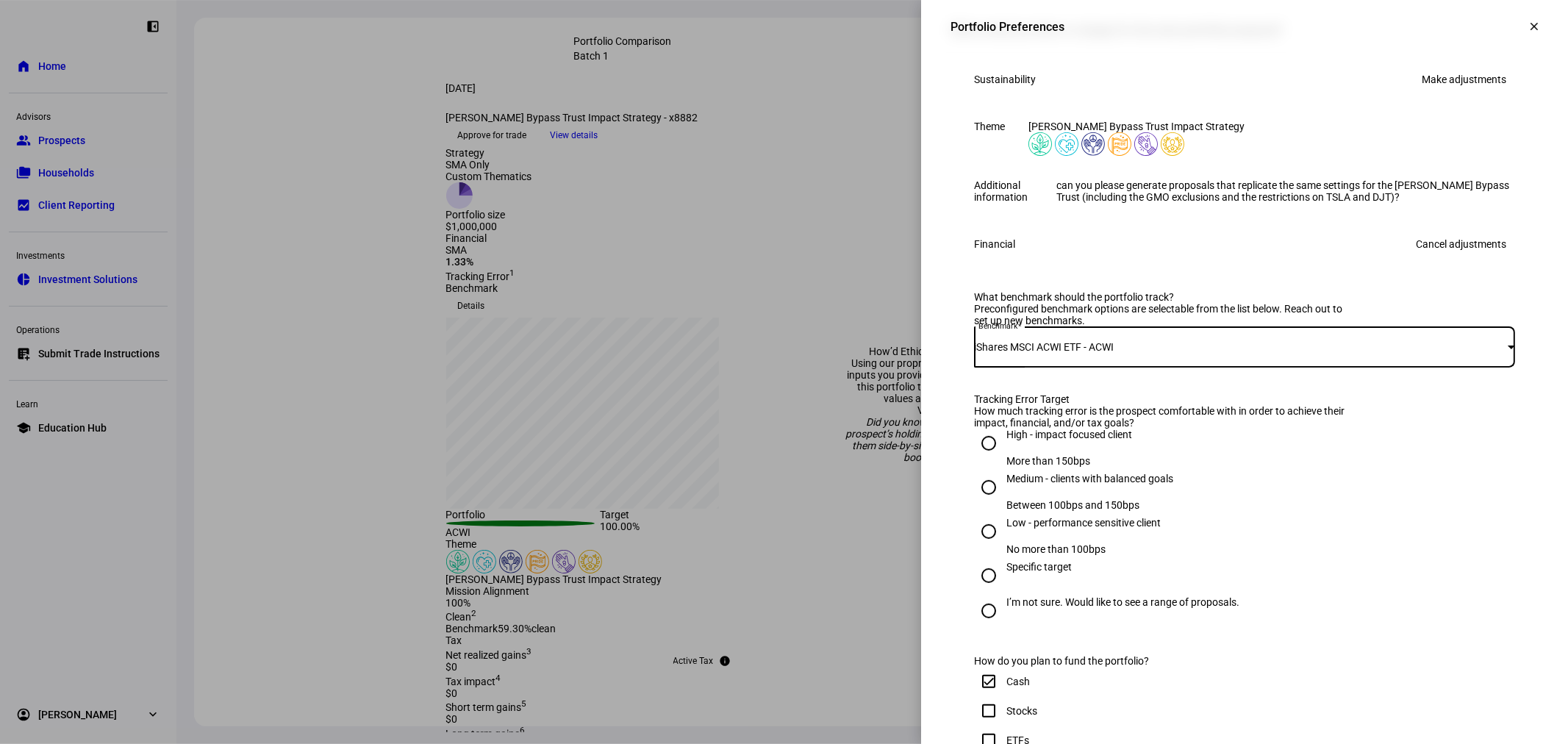
click at [1157, 353] on div "iShares MSCI ACWI ETF - ACWI" at bounding box center [1241, 347] width 534 height 12
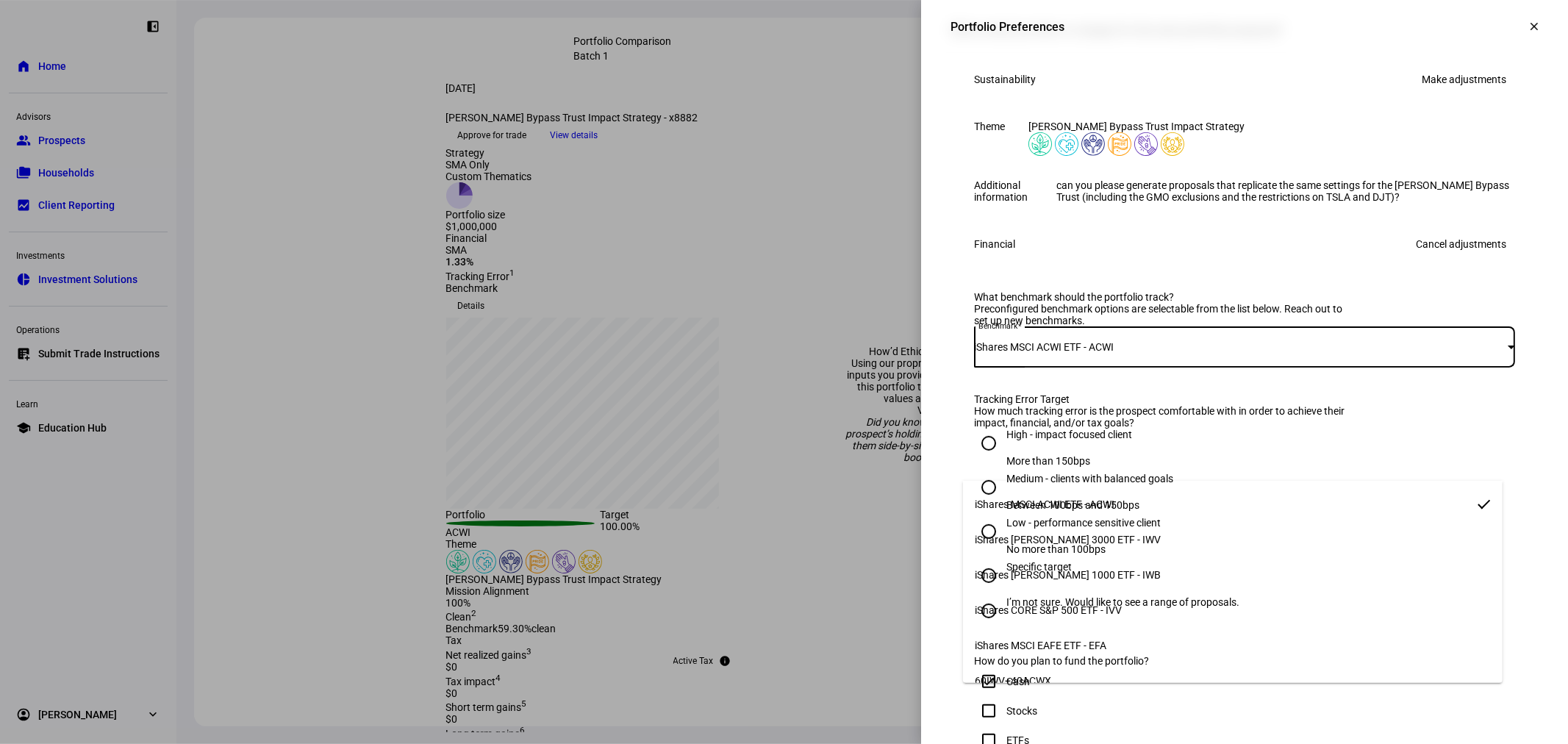
click at [1158, 461] on div at bounding box center [784, 372] width 1568 height 744
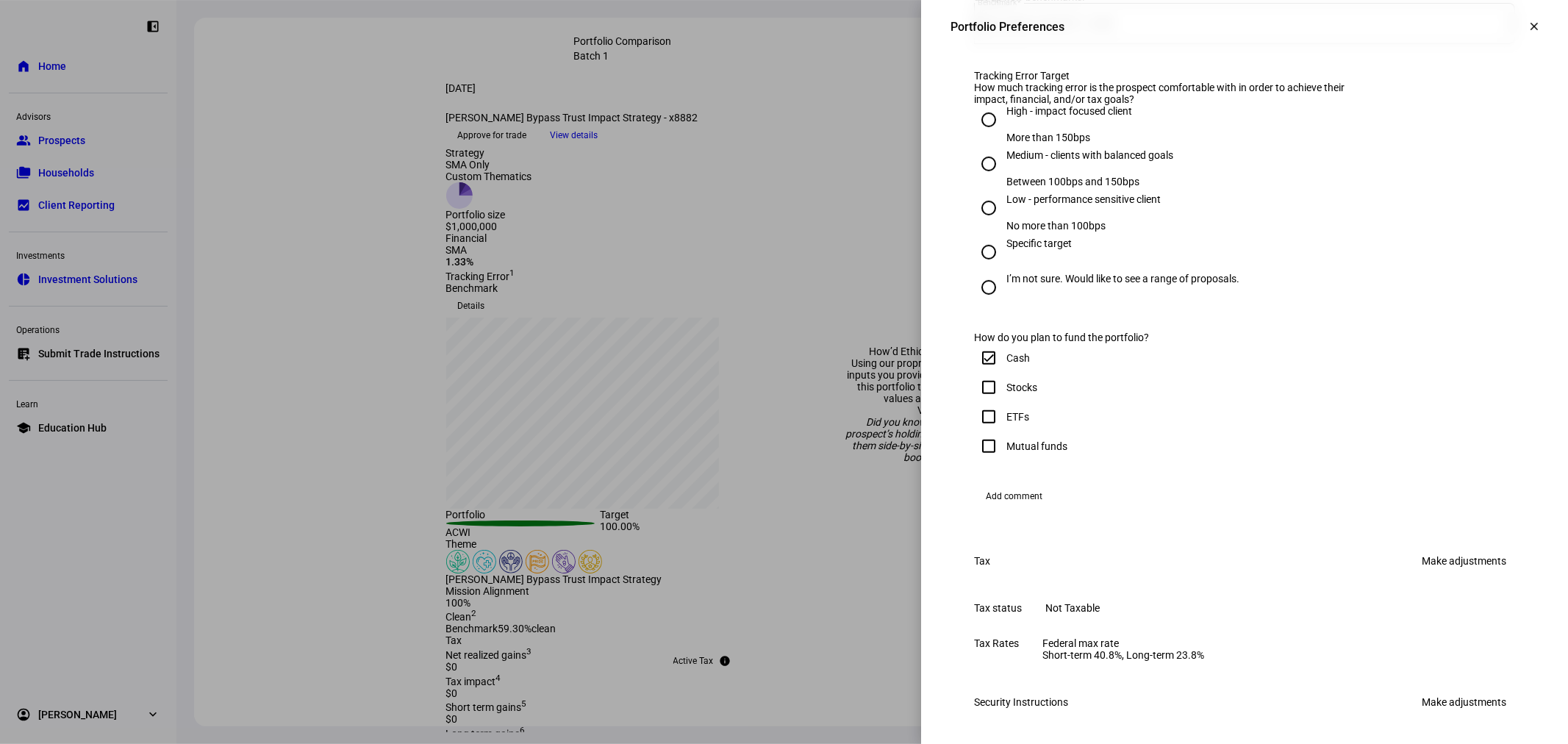
scroll to position [545, 0]
click at [1009, 390] on div "Stocks" at bounding box center [1021, 383] width 31 height 12
click at [1003, 398] on input "Stocks" at bounding box center [988, 383] width 29 height 29
checkbox input "true"
click at [974, 369] on input "Cash" at bounding box center [988, 354] width 29 height 29
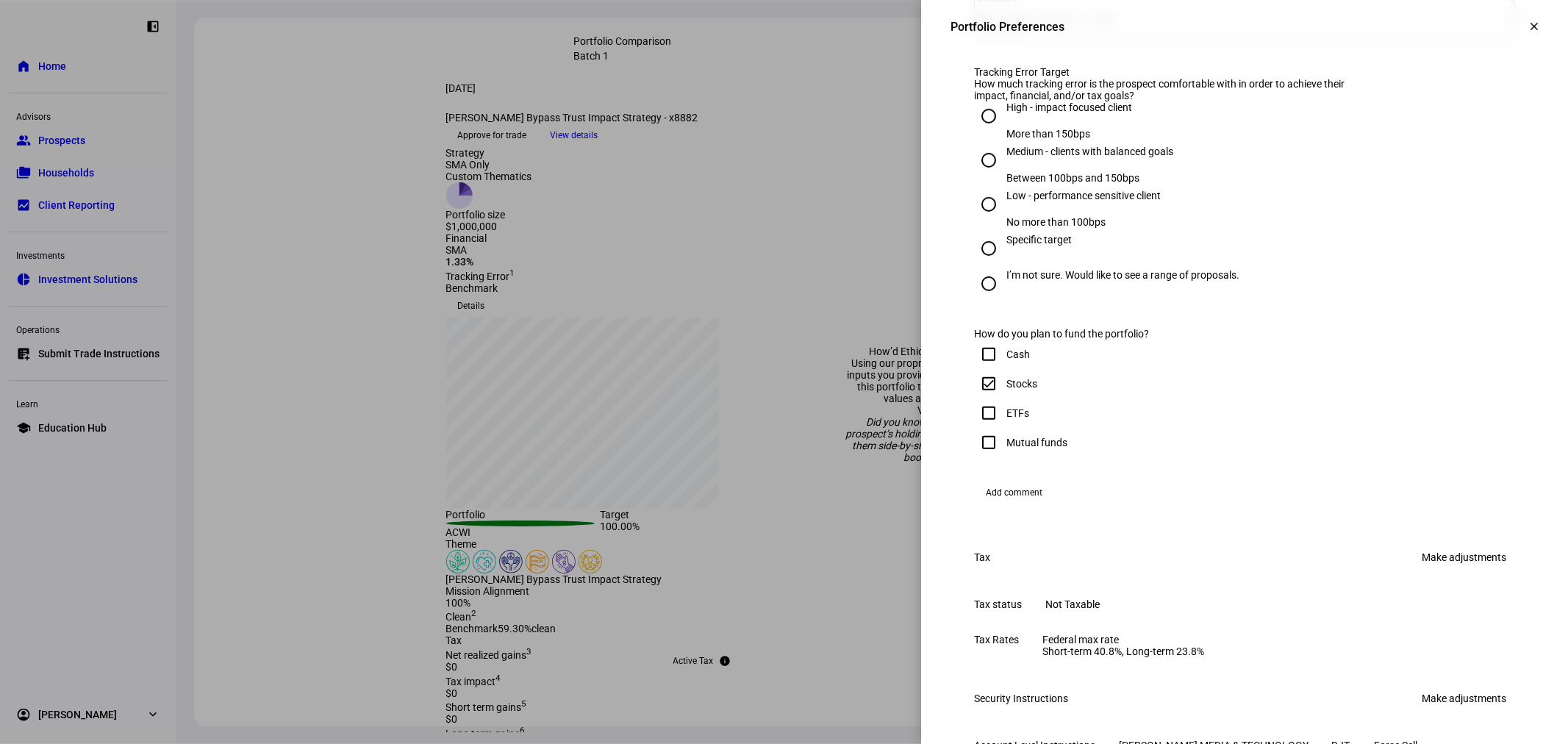
checkbox input "false"
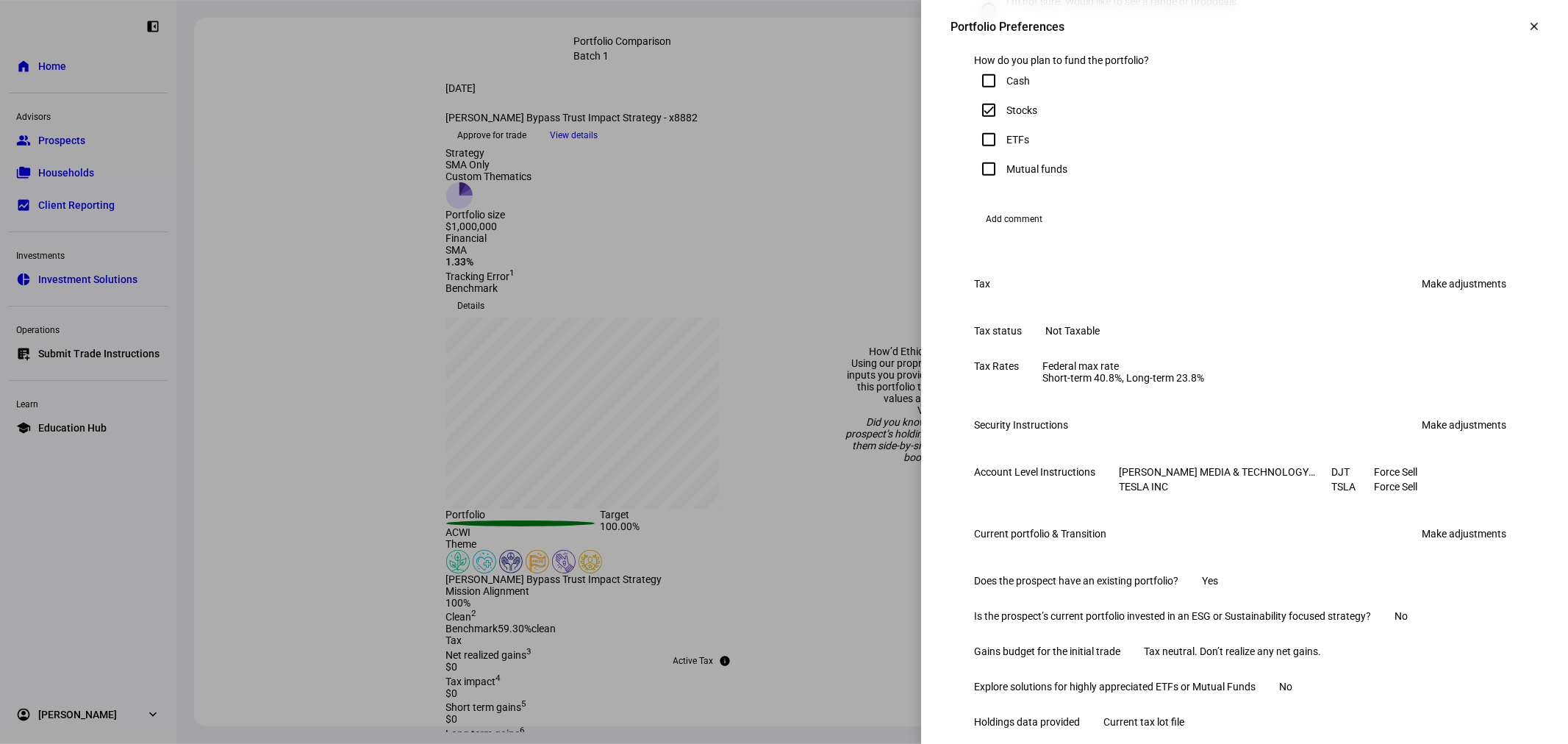
scroll to position [1089, 0]
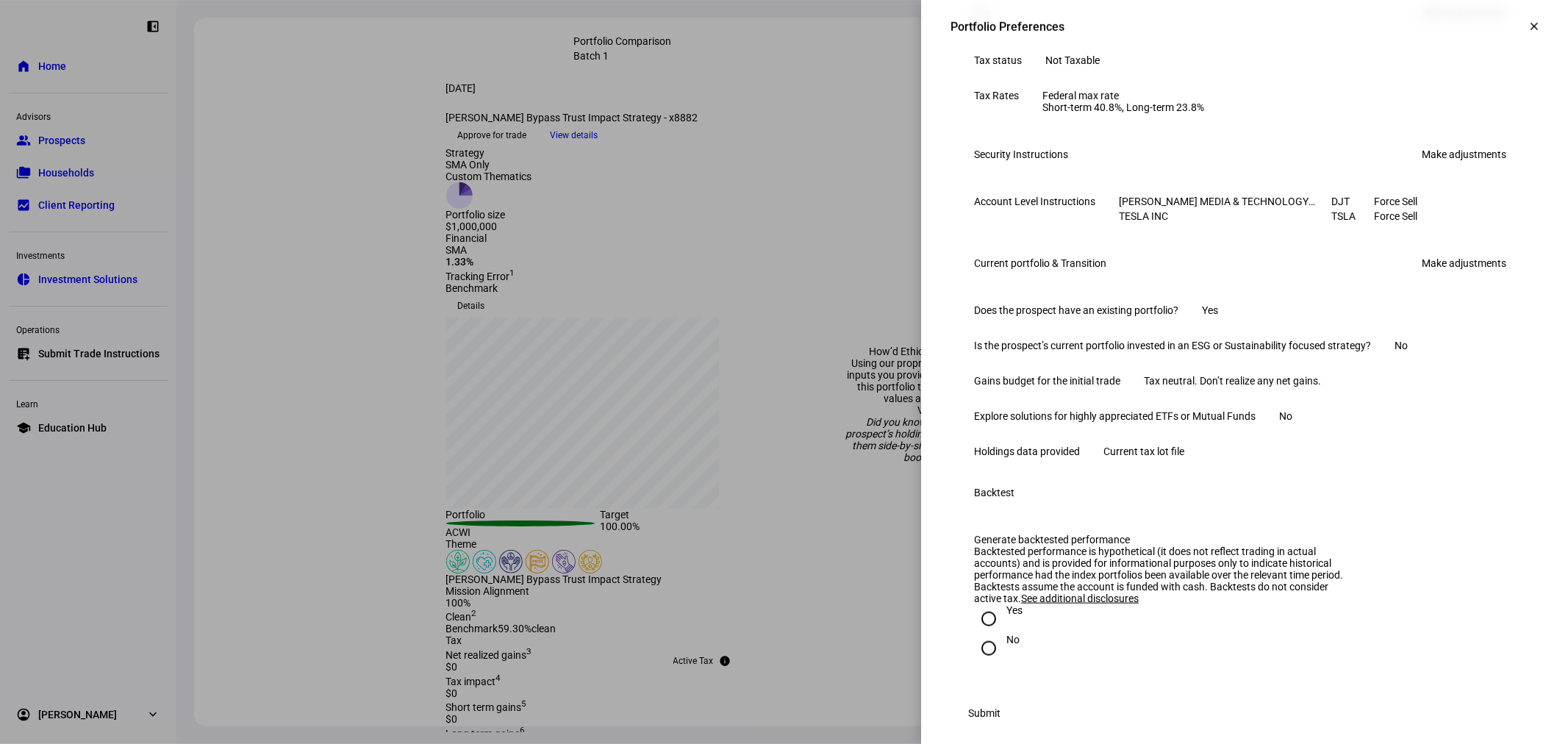
click at [1444, 25] on link "Make adjustments" at bounding box center [1463, 14] width 102 height 24
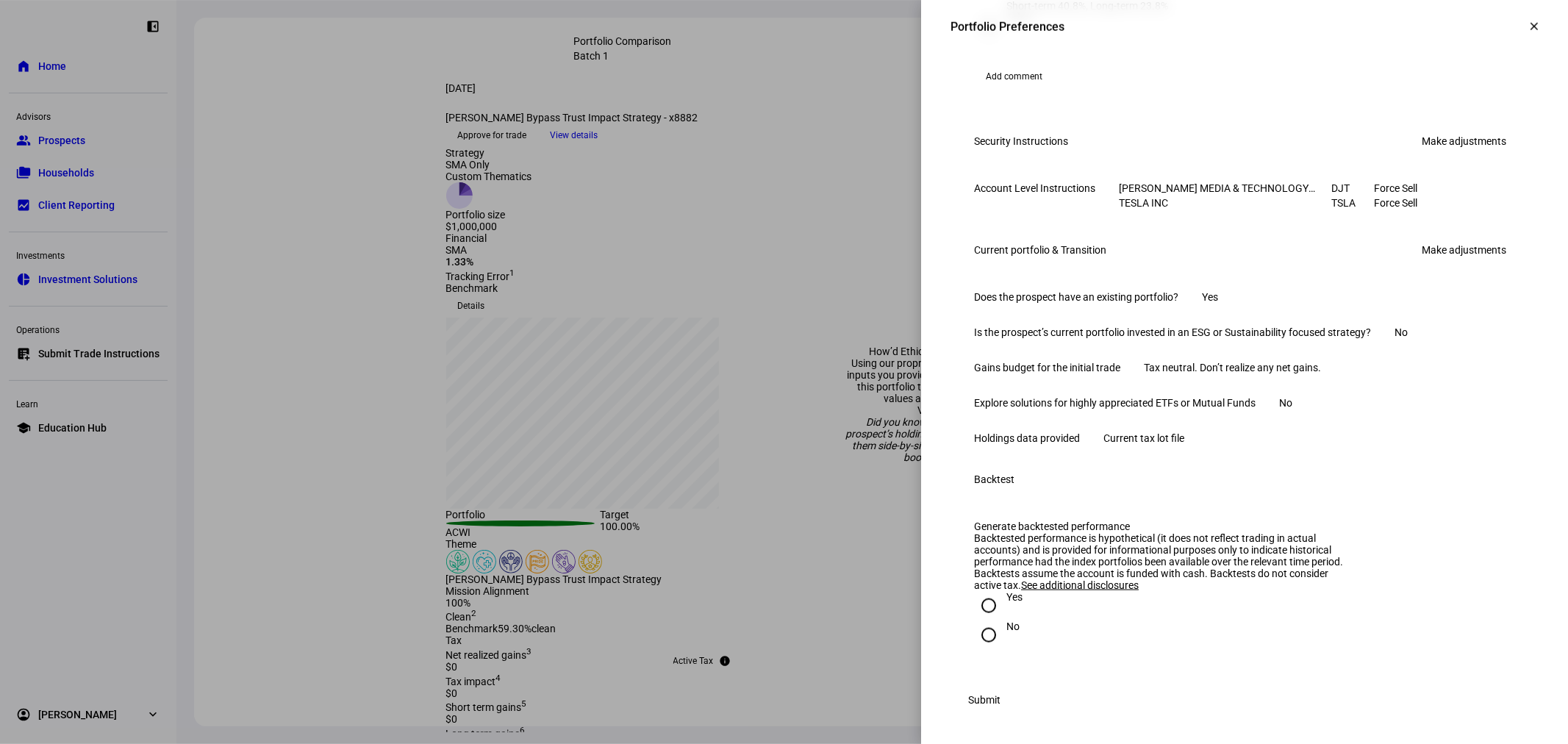
scroll to position [1743, 0]
click at [1458, 220] on div "Current portfolio & Transition Make adjustments" at bounding box center [1243, 250] width 588 height 59
click at [1455, 239] on link "Make adjustments" at bounding box center [1463, 250] width 102 height 24
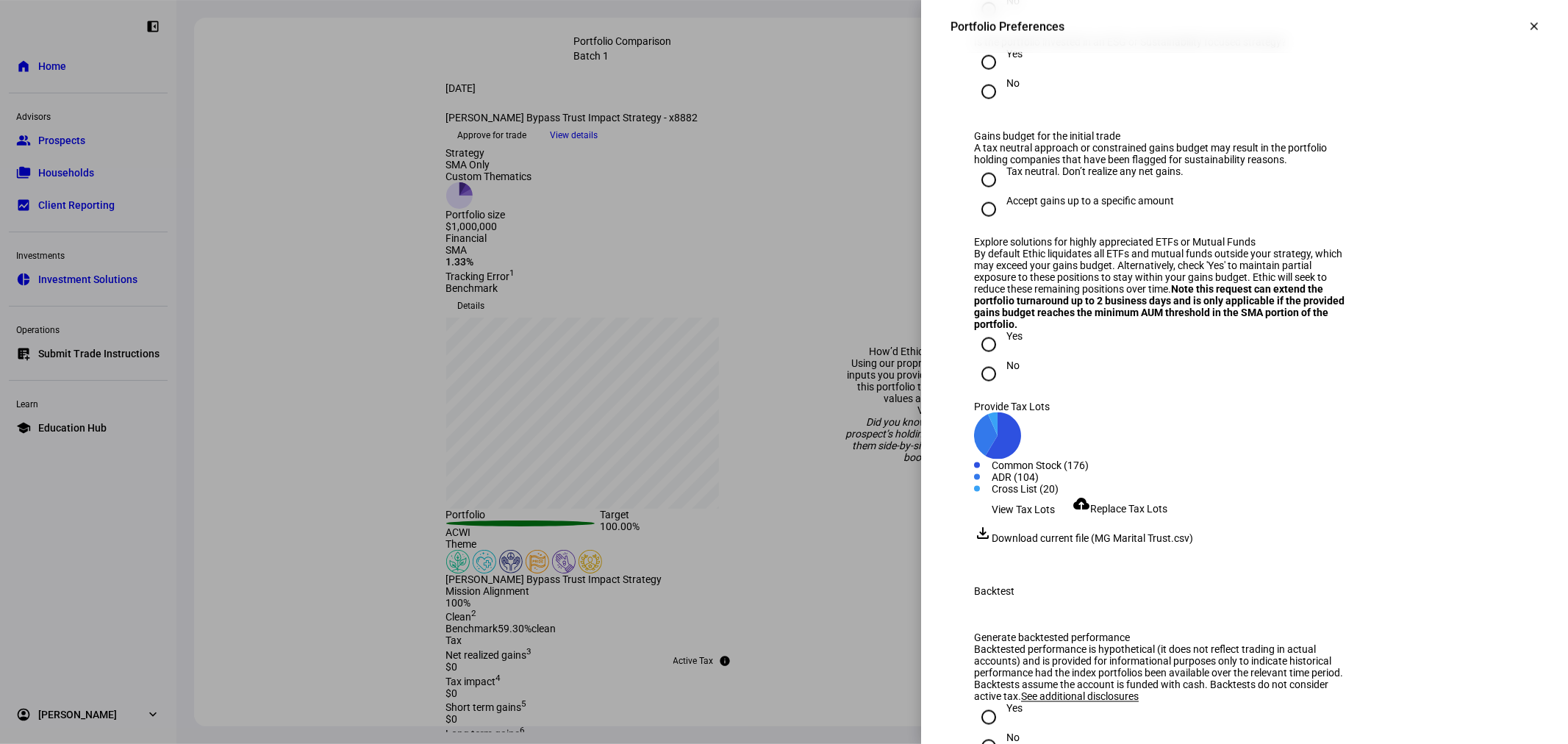
click at [1006, 60] on div "Yes" at bounding box center [1014, 53] width 17 height 12
click at [998, 77] on input "Yes" at bounding box center [988, 62] width 29 height 29
radio input "true"
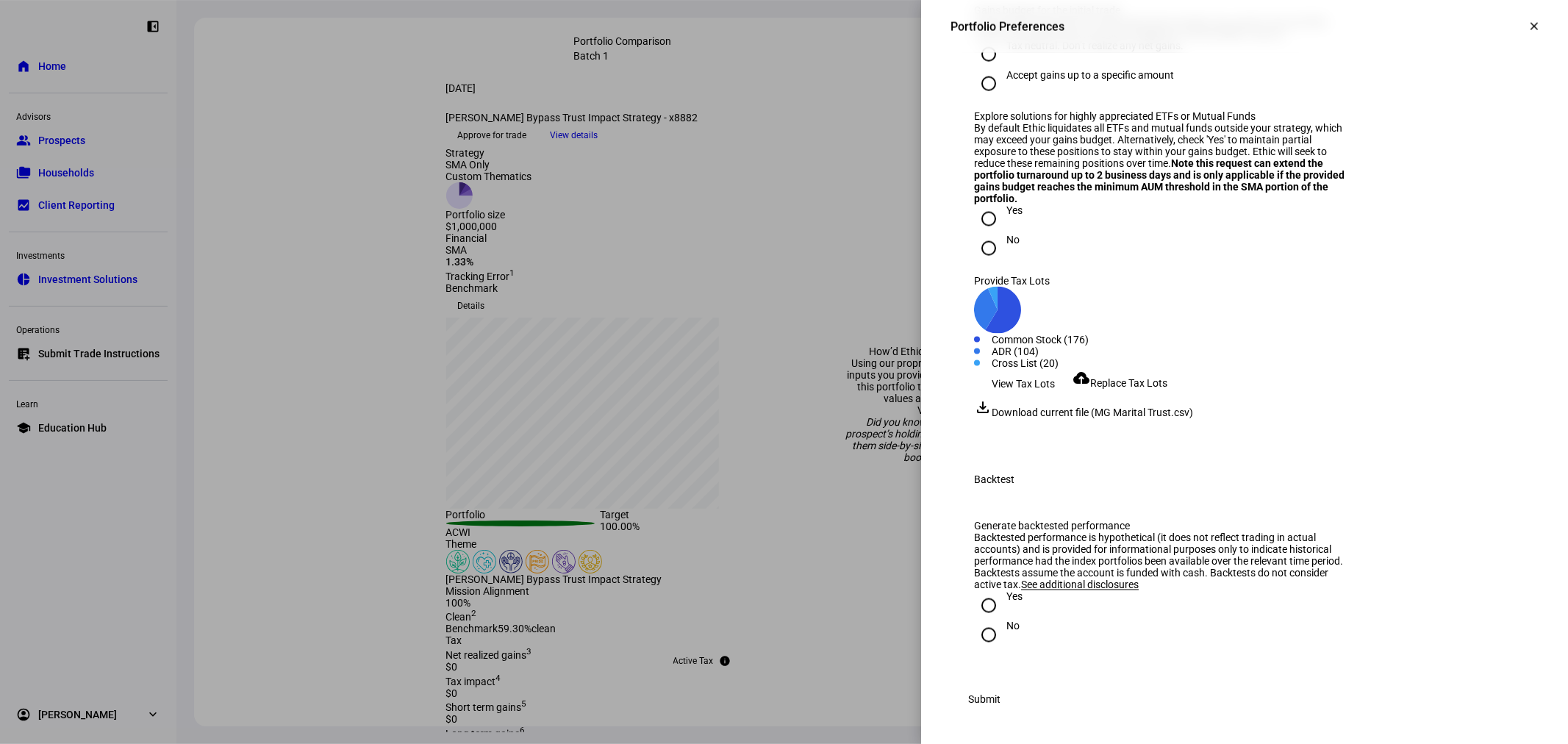
scroll to position [2299, 0]
click at [974, 625] on input "No" at bounding box center [988, 635] width 29 height 29
radio input "true"
click at [1000, 702] on span "Submit" at bounding box center [984, 700] width 32 height 29
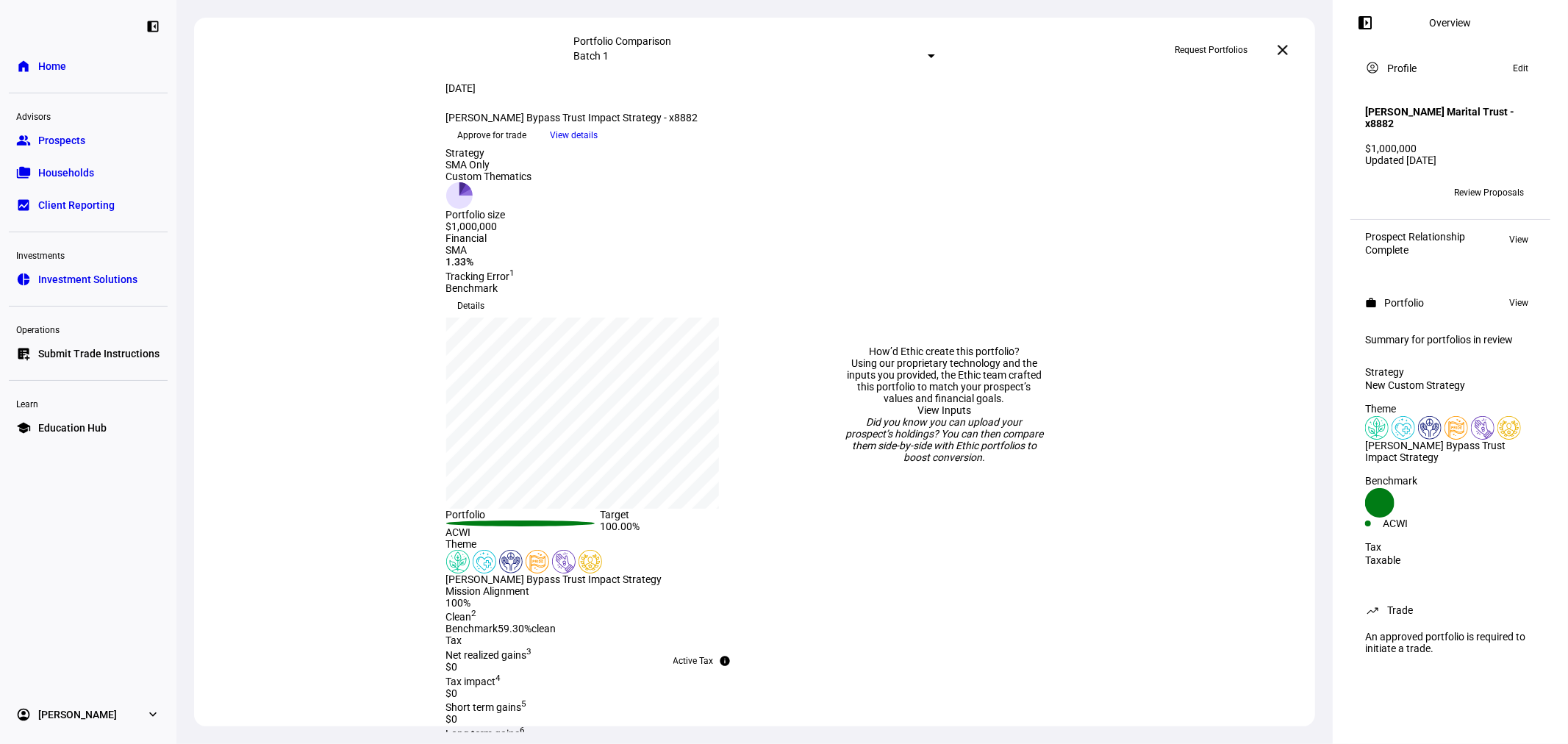
click at [63, 136] on span "Prospects" at bounding box center [61, 140] width 47 height 15
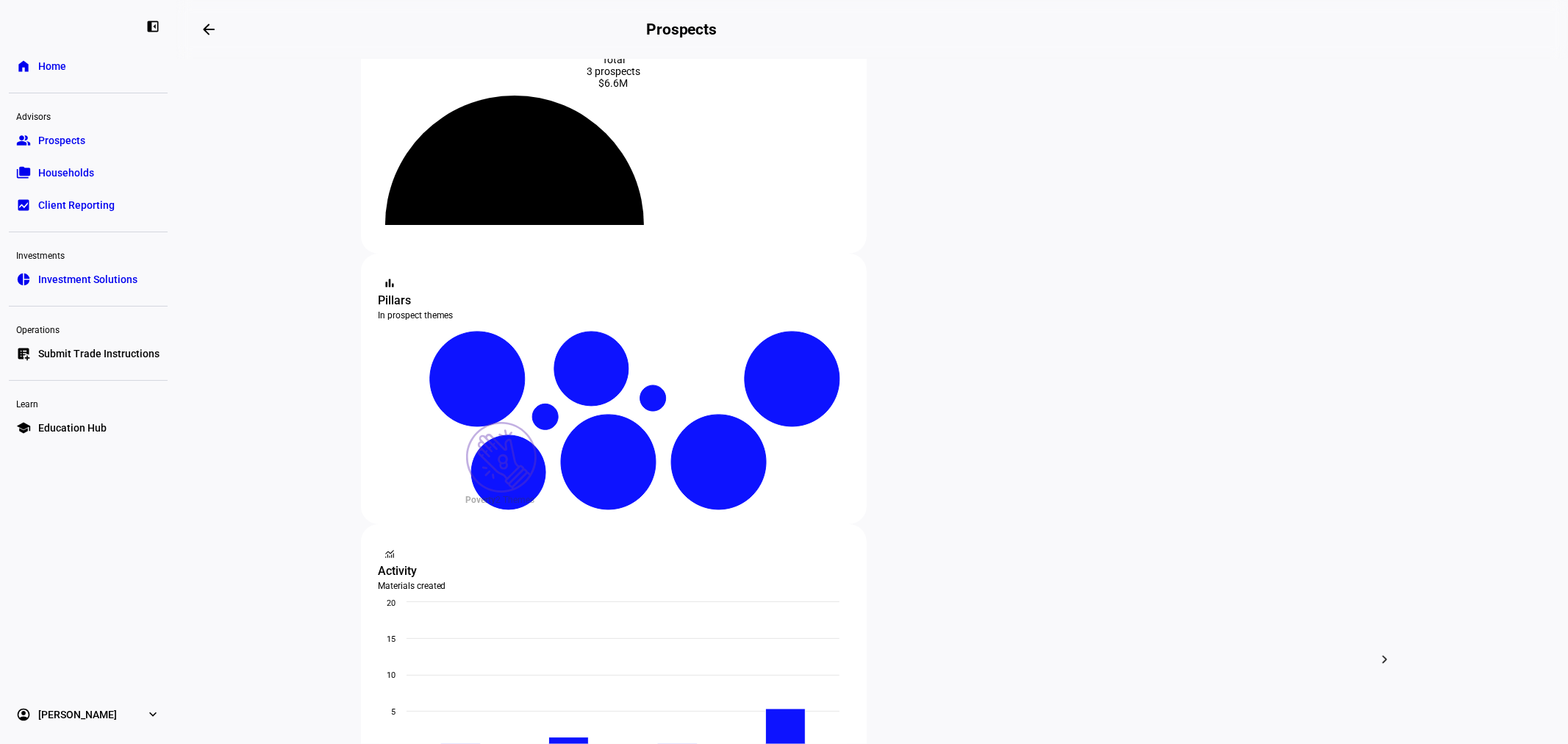
scroll to position [217, 0]
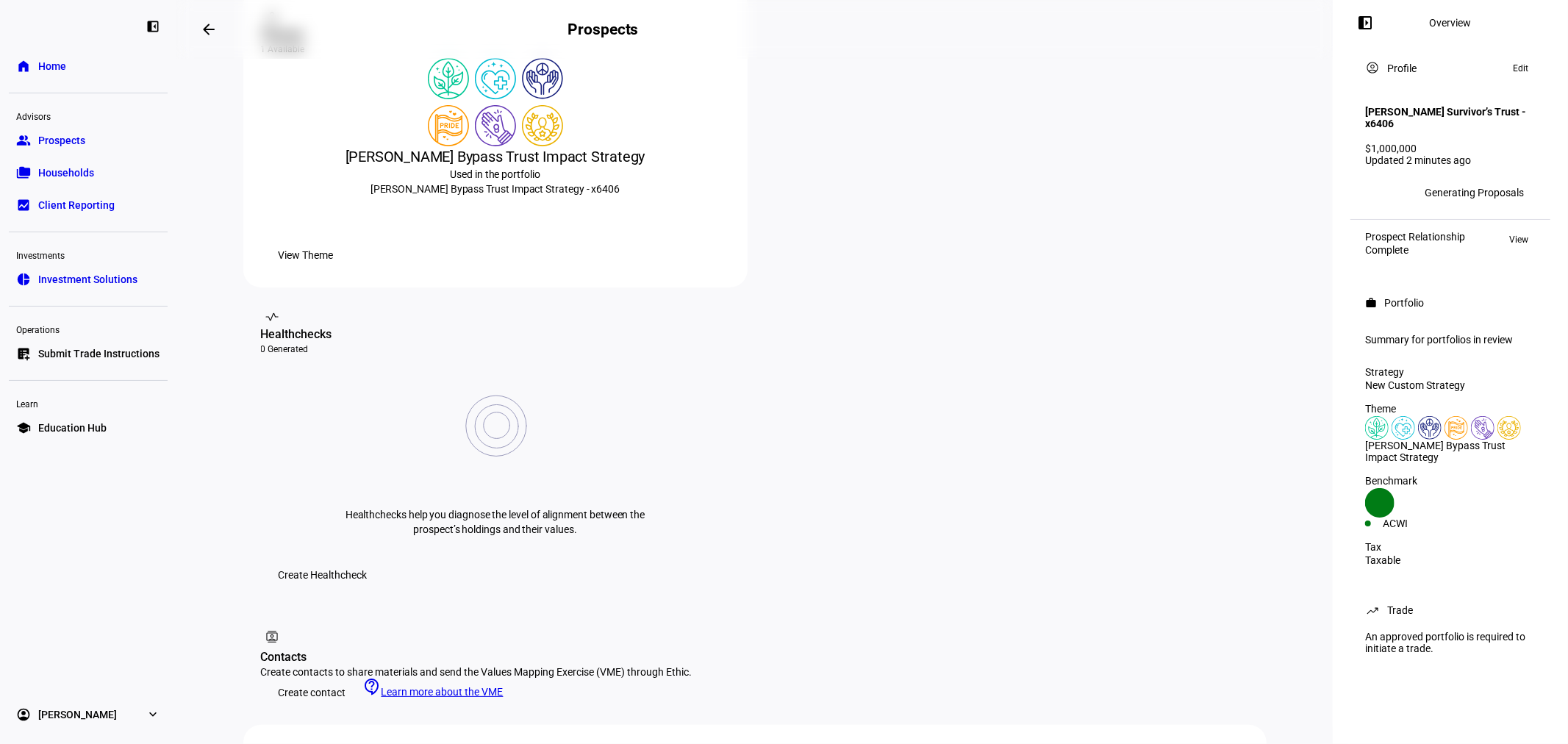
scroll to position [435, 0]
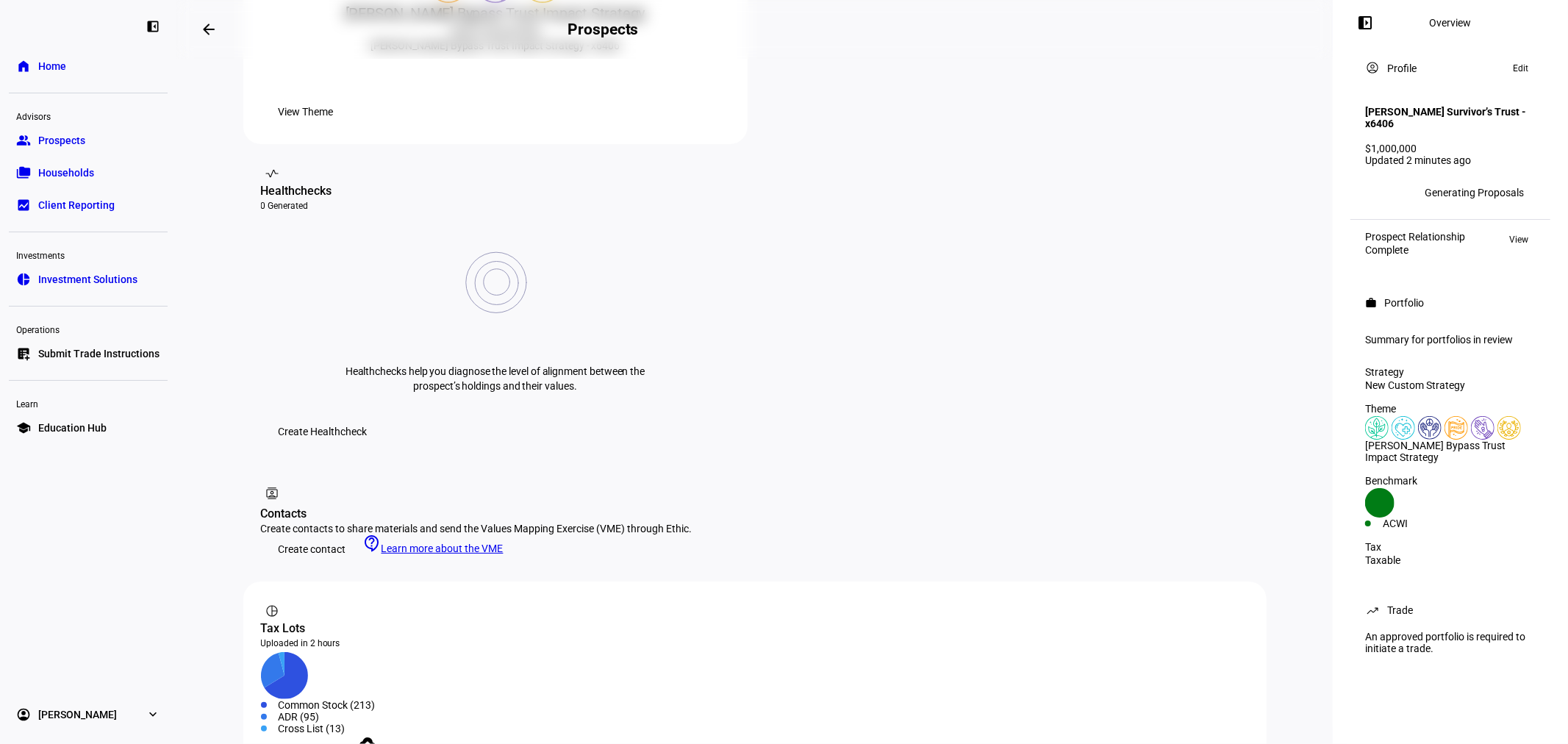
click at [325, 735] on span "View Tax Lots" at bounding box center [310, 750] width 63 height 29
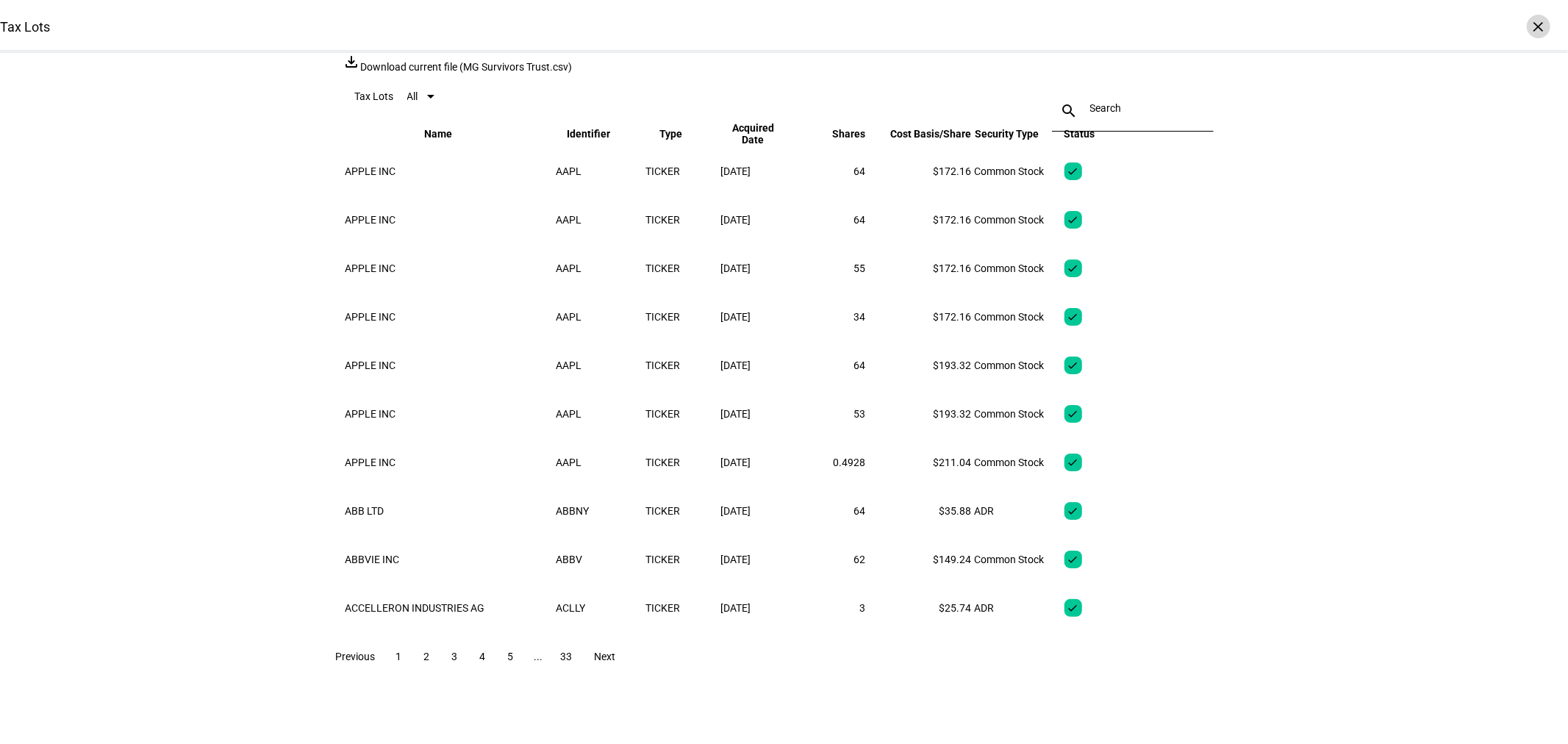
click at [1527, 24] on div "×" at bounding box center [1539, 27] width 24 height 24
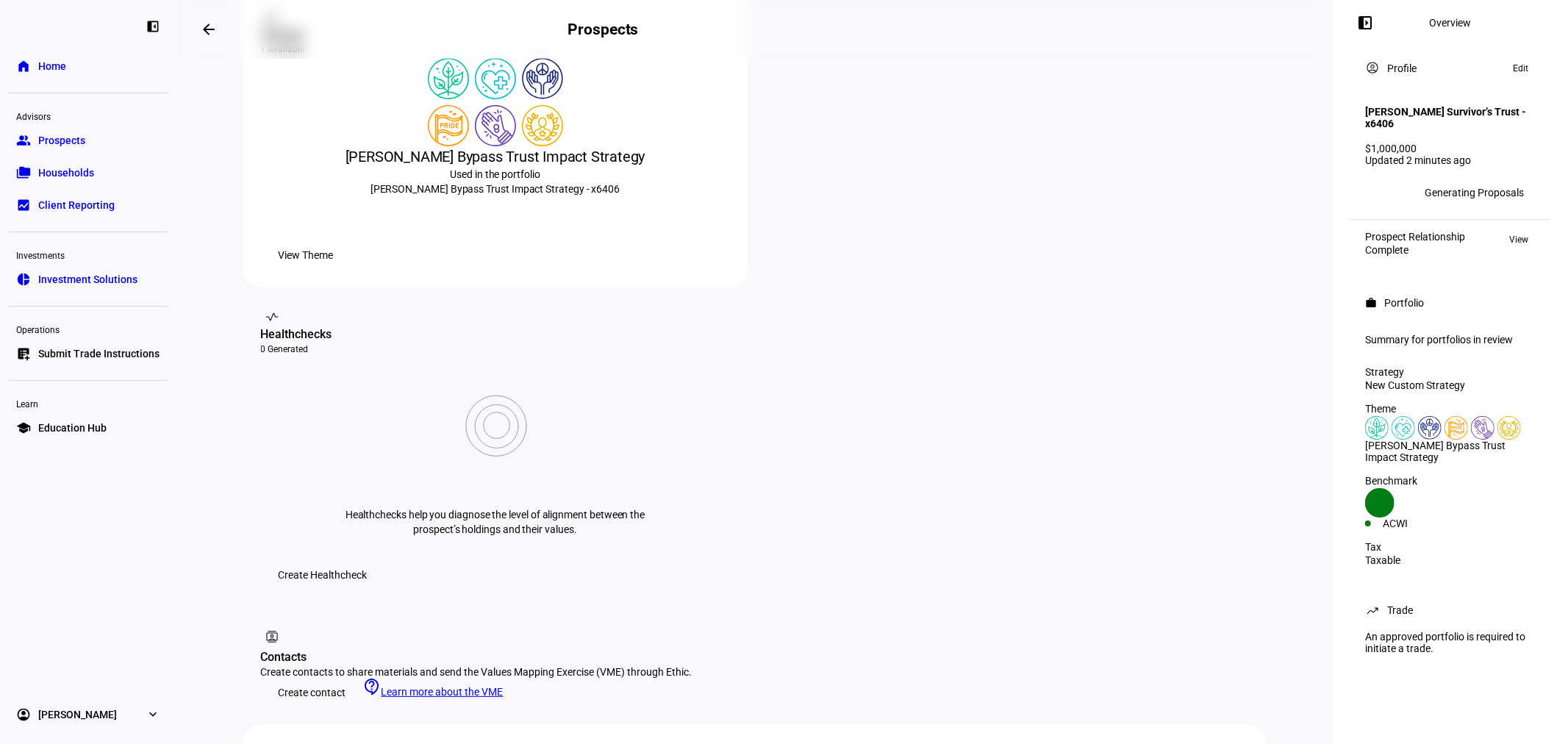
scroll to position [0, 0]
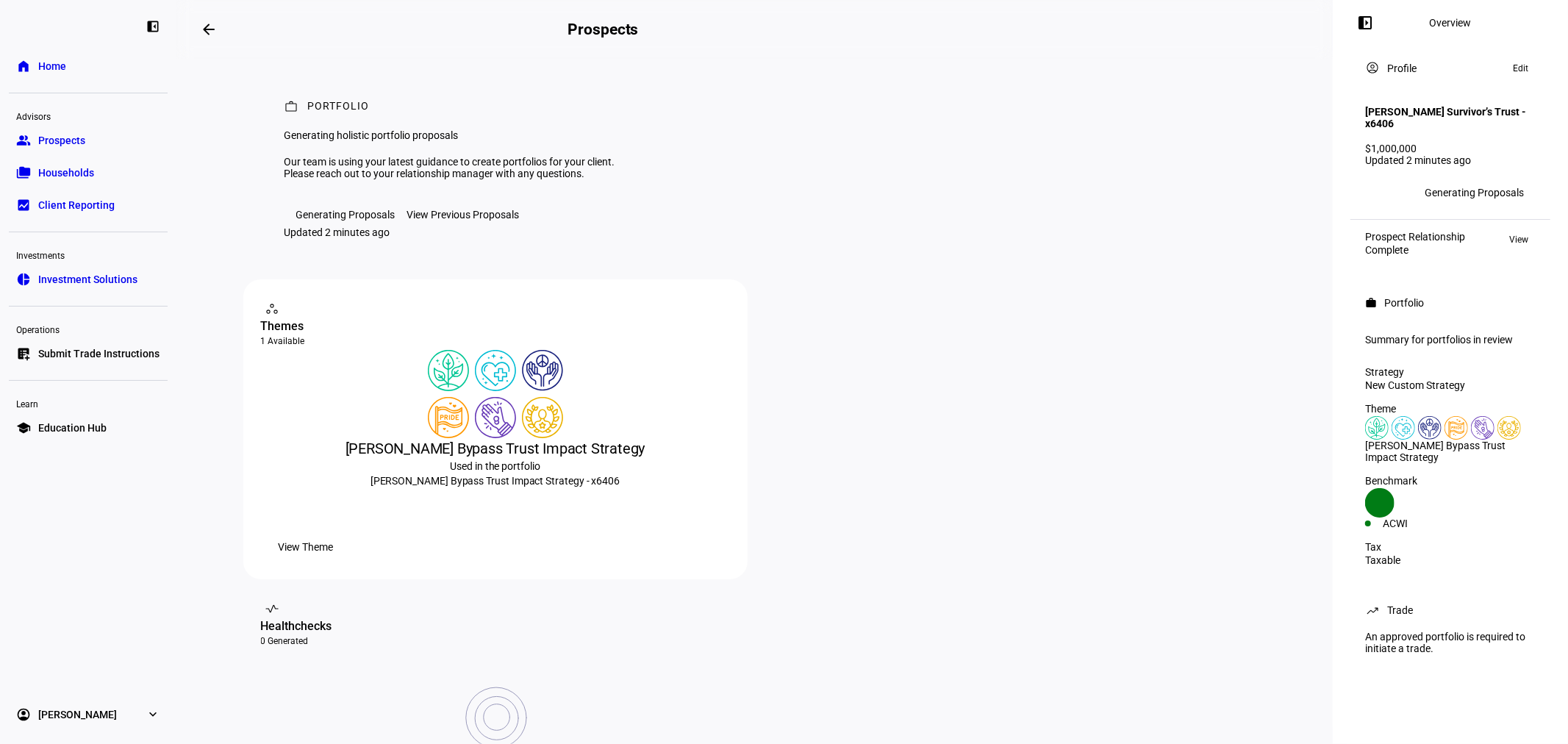
click at [83, 146] on span "Prospects" at bounding box center [61, 140] width 47 height 15
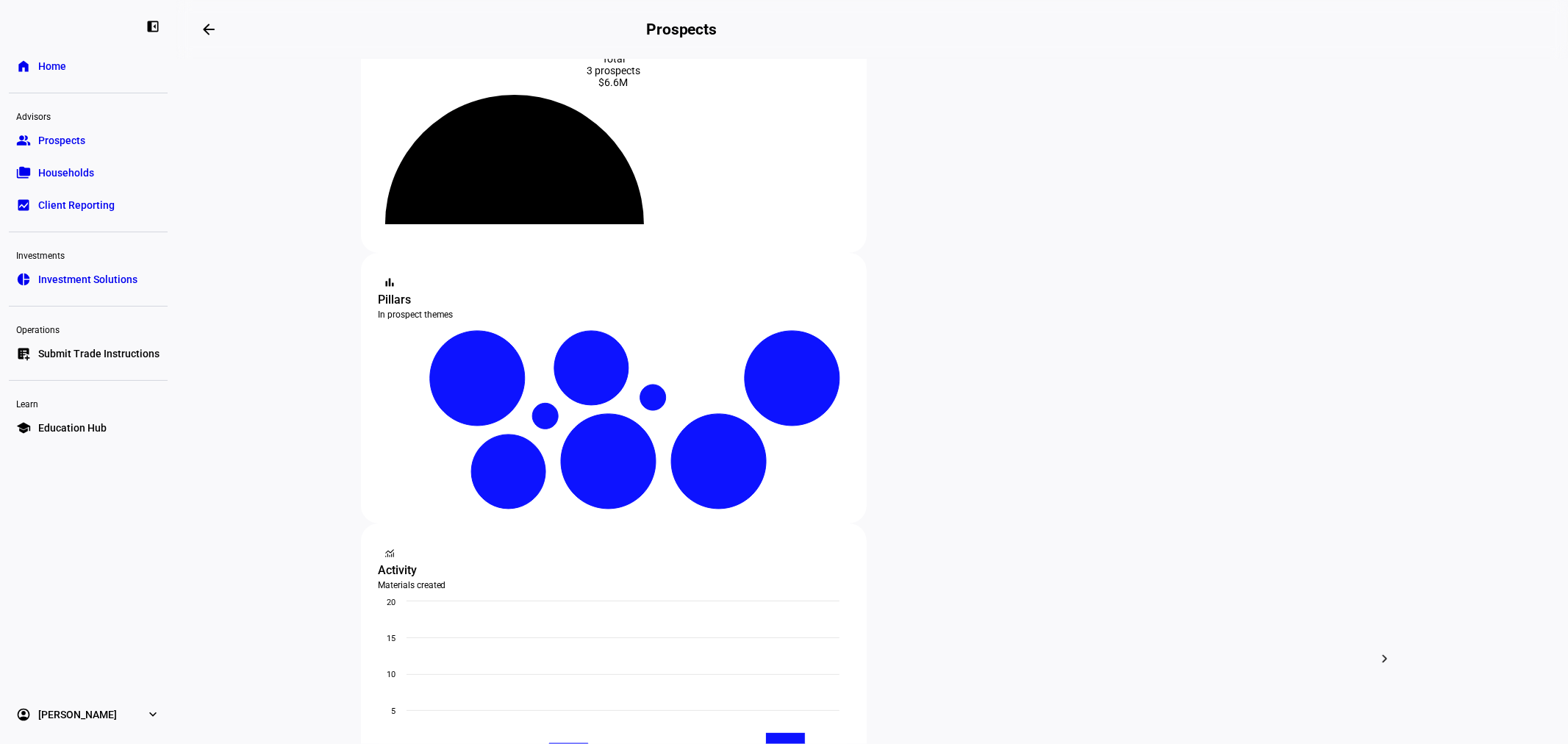
scroll to position [217, 0]
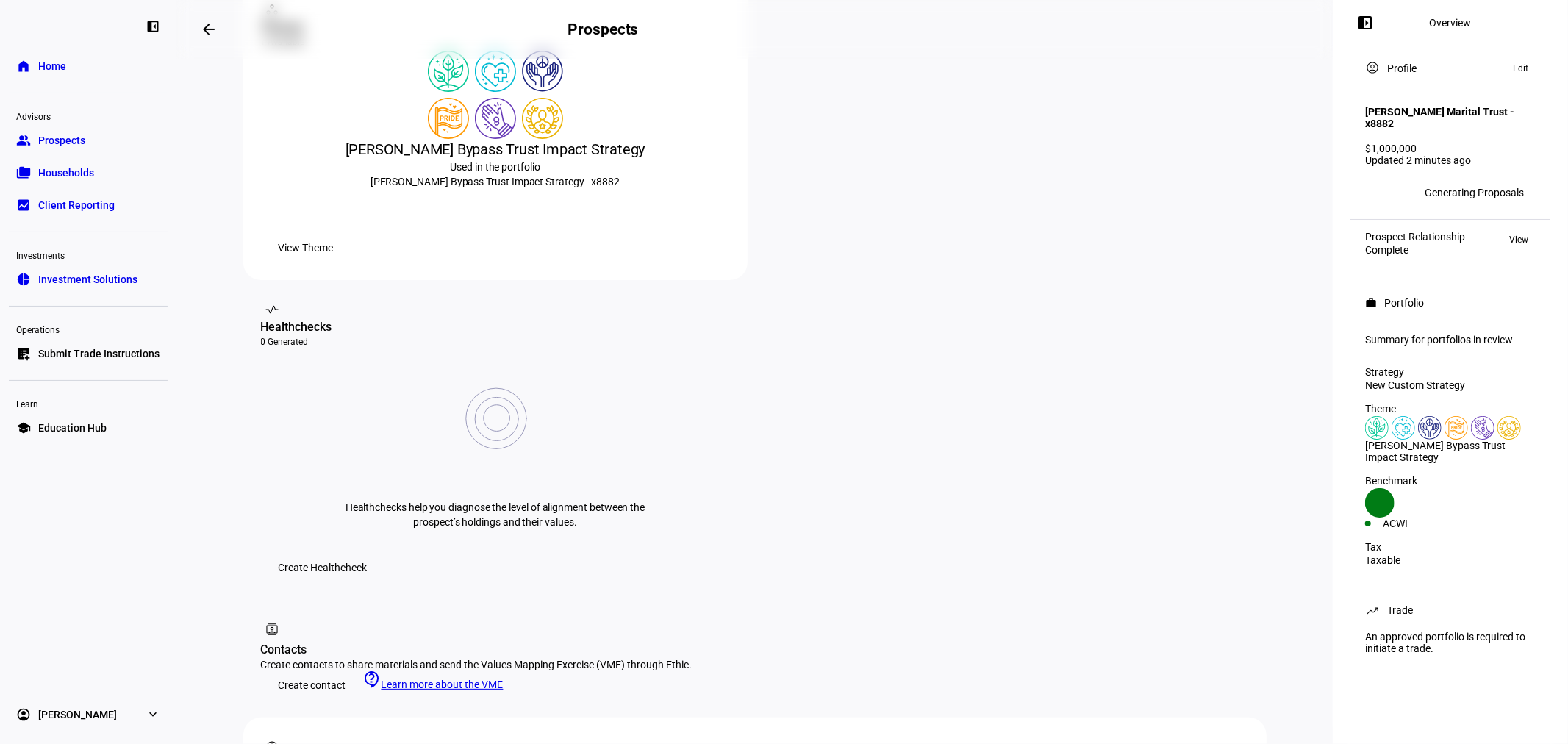
scroll to position [525, 0]
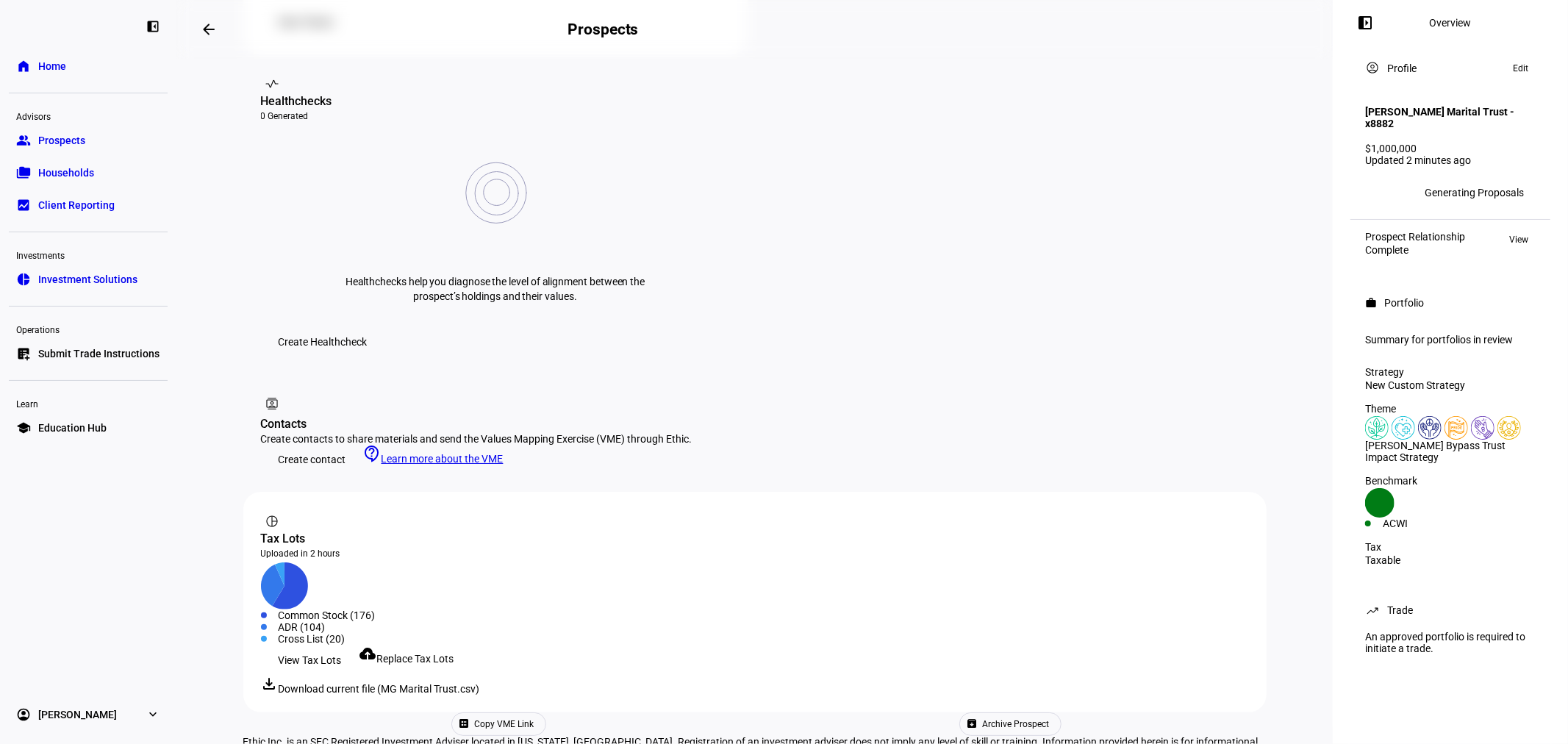
click at [336, 646] on span "View Tax Lots" at bounding box center [310, 661] width 63 height 29
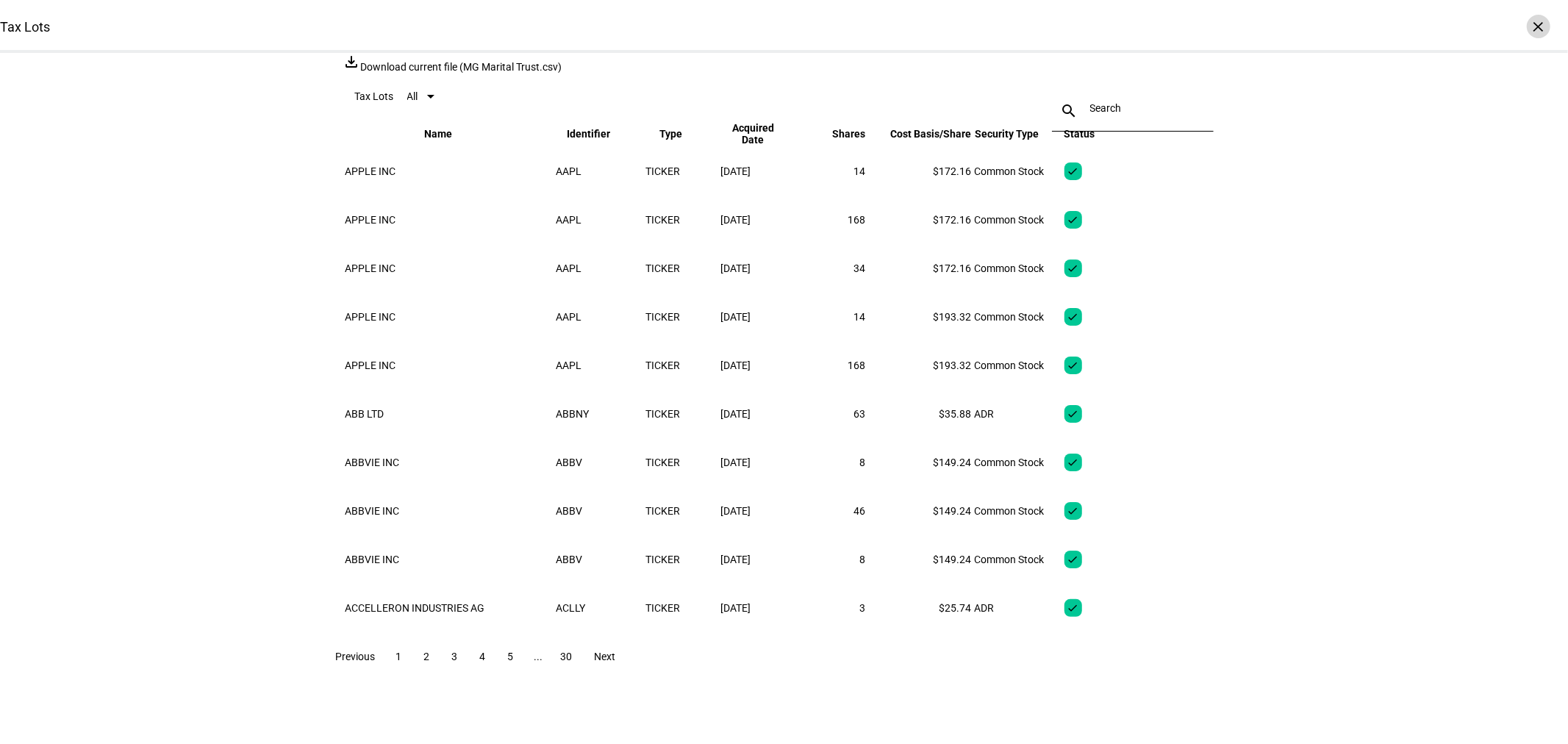
click at [1527, 28] on div "×" at bounding box center [1539, 27] width 24 height 24
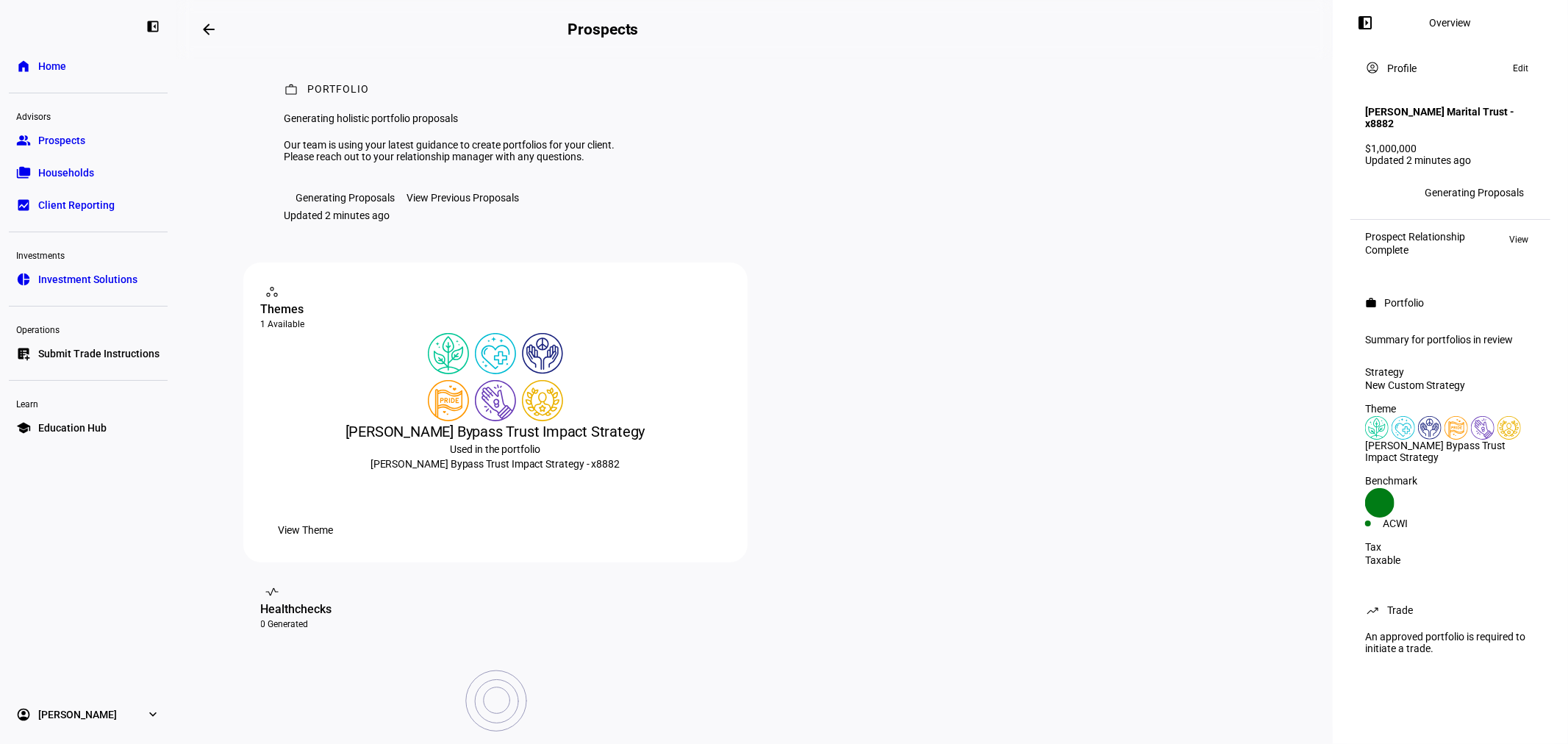
scroll to position [0, 0]
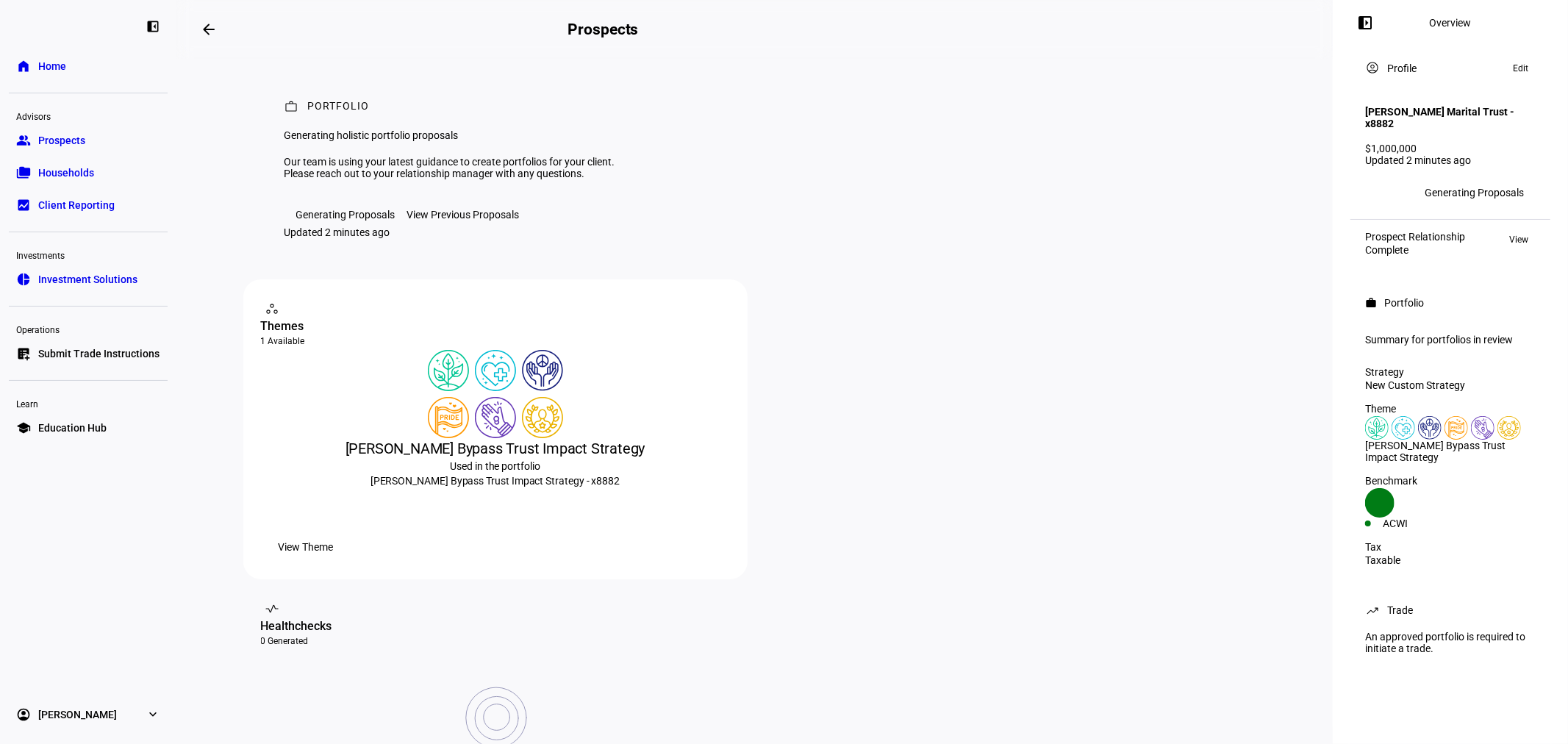
click at [207, 26] on mat-icon "arrow_backwards" at bounding box center [208, 28] width 17 height 17
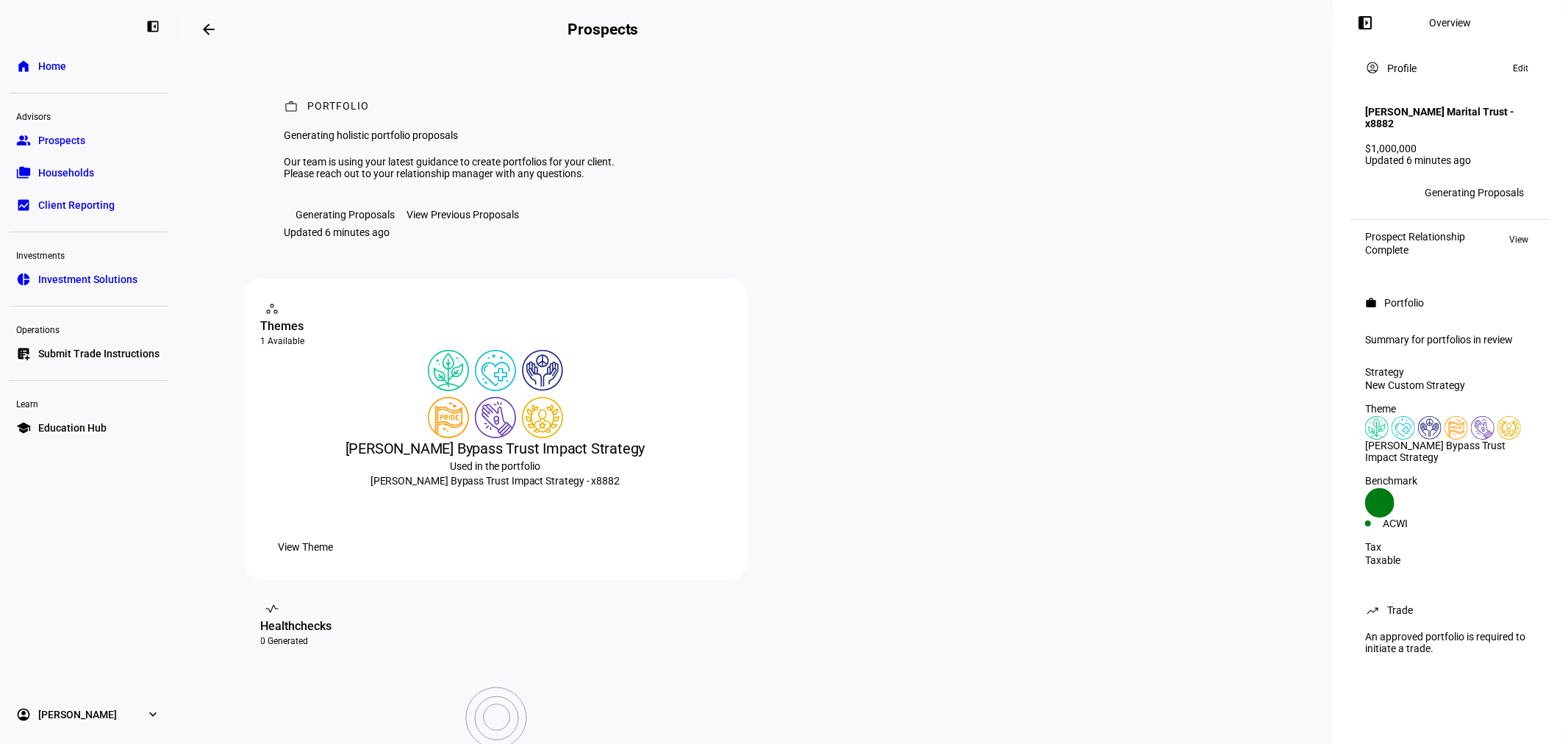
click at [1378, 24] on span at bounding box center [1364, 23] width 35 height 35
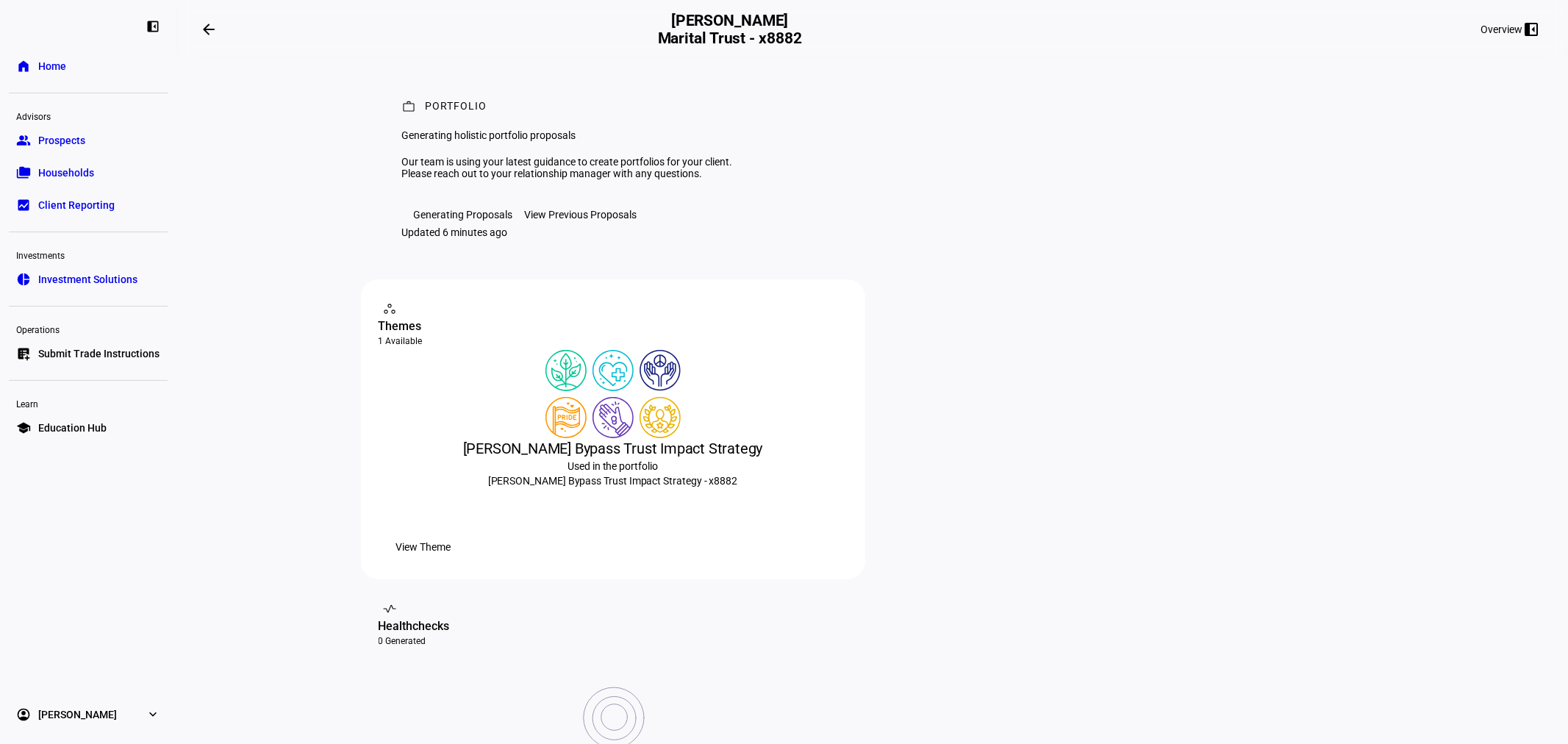
click at [1496, 25] on div "Overview" at bounding box center [1501, 29] width 42 height 12
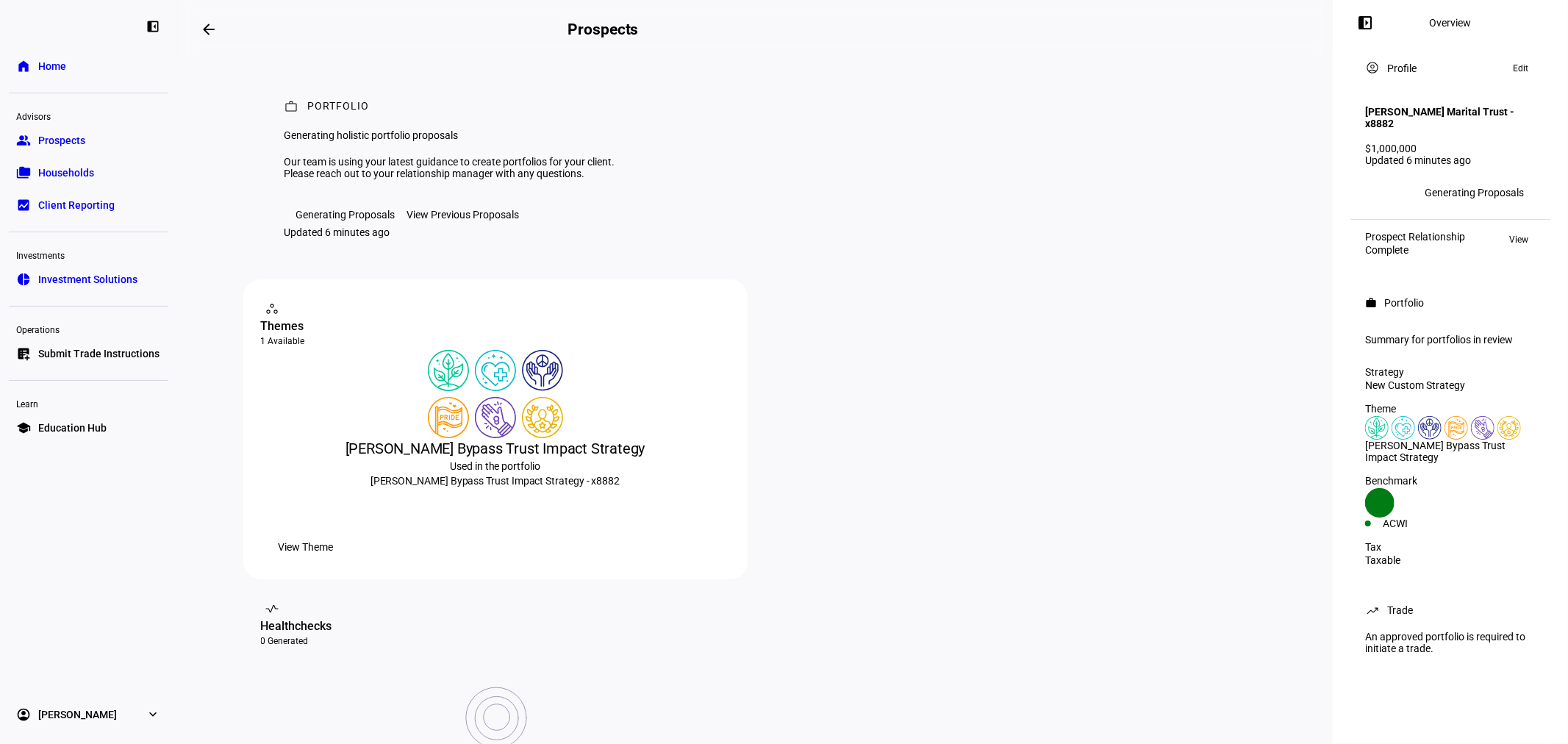
click at [1516, 70] on span "Edit" at bounding box center [1519, 68] width 16 height 17
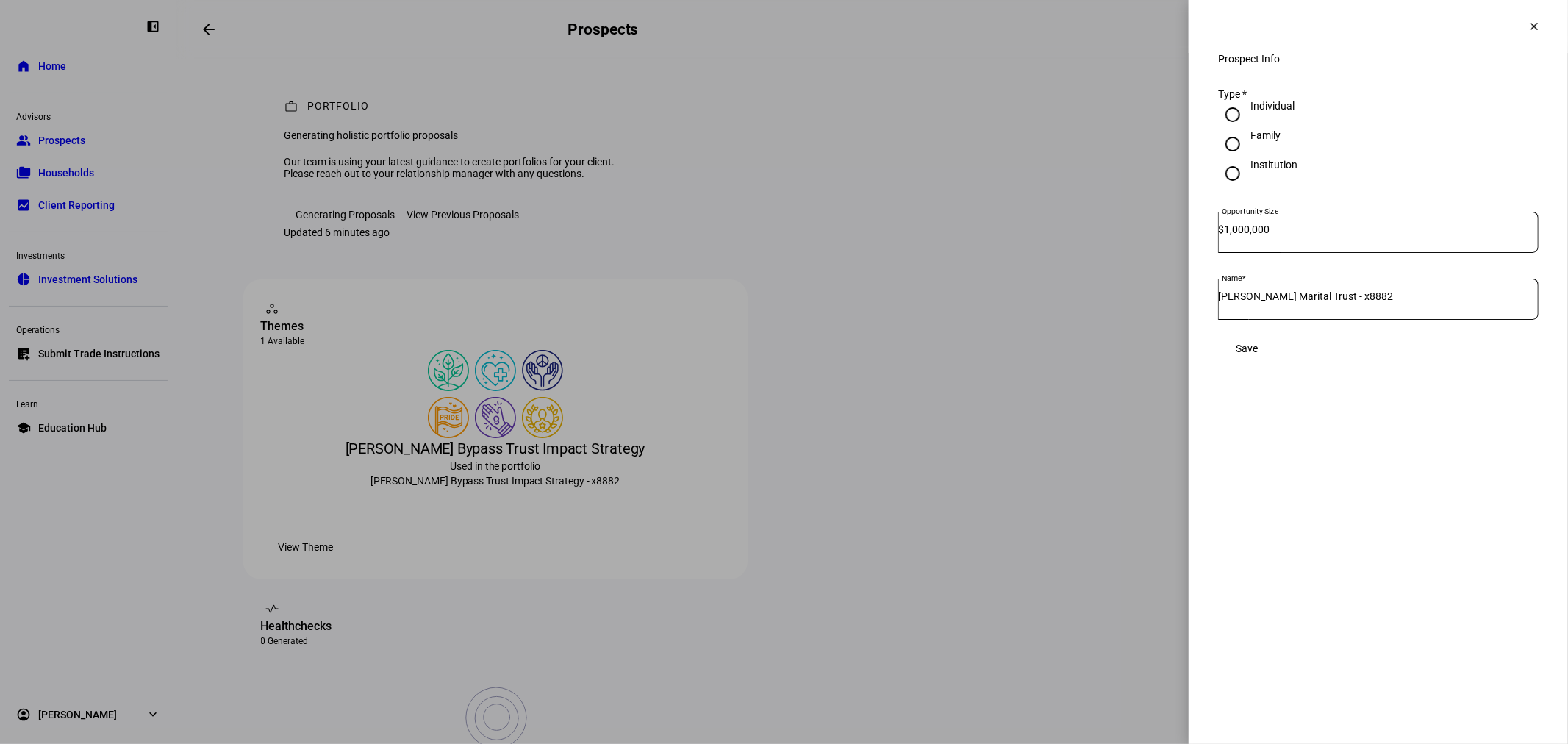
click at [1538, 20] on mat-icon "clear" at bounding box center [1533, 27] width 13 height 13
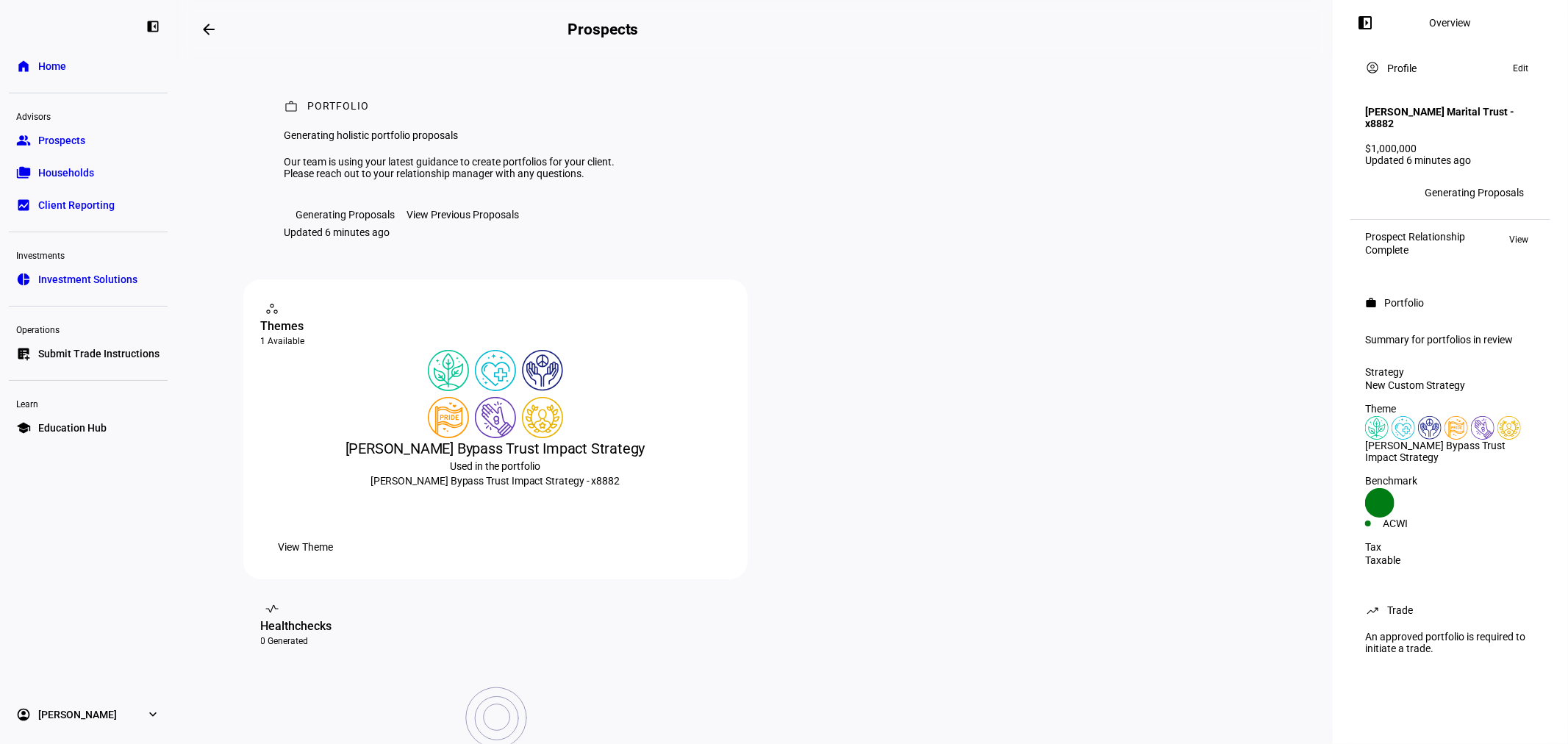
click at [446, 220] on div "View Previous Proposals" at bounding box center [463, 215] width 113 height 12
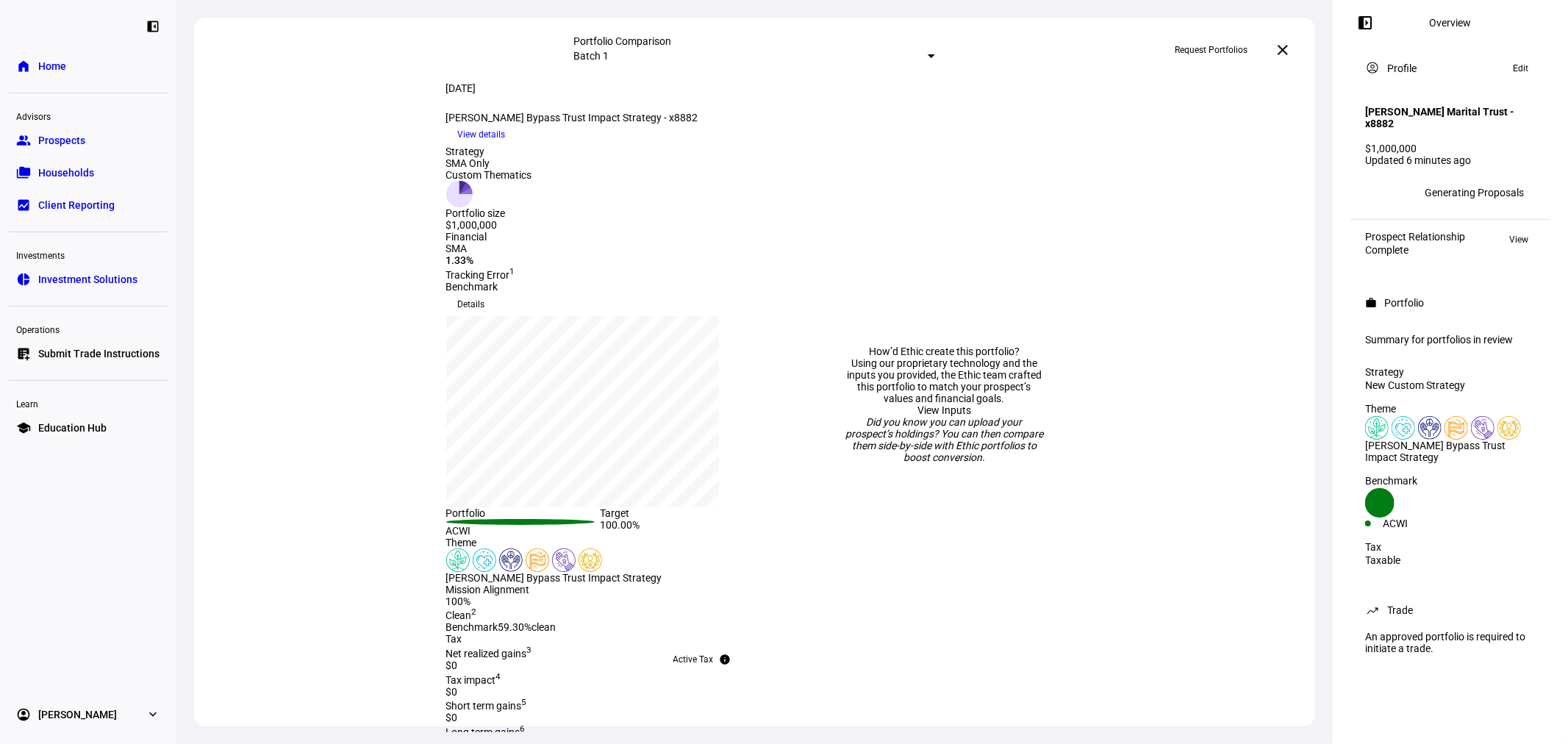
click at [1287, 50] on mat-icon "close" at bounding box center [1282, 50] width 17 height 17
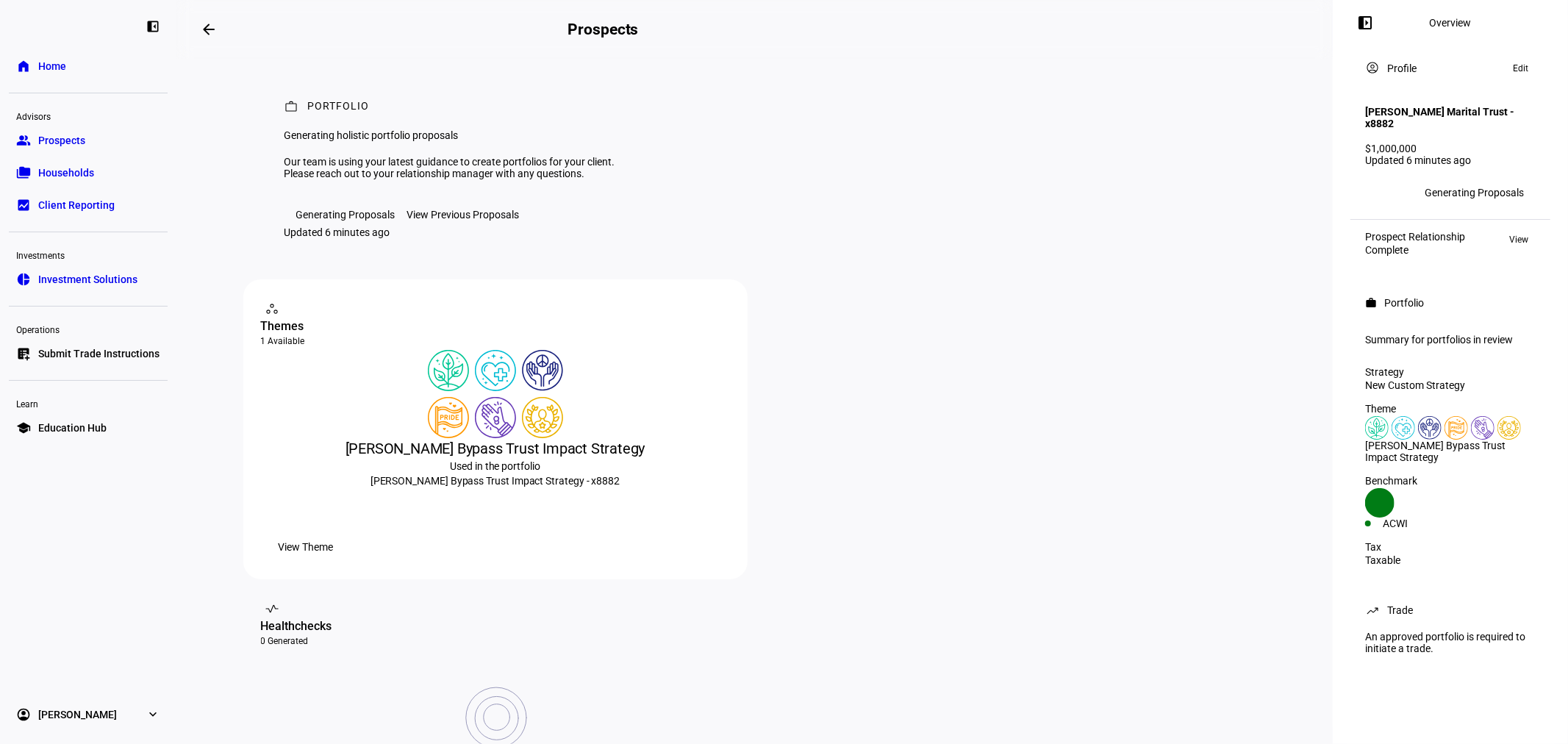
click at [89, 136] on link "group Prospects" at bounding box center [88, 140] width 159 height 29
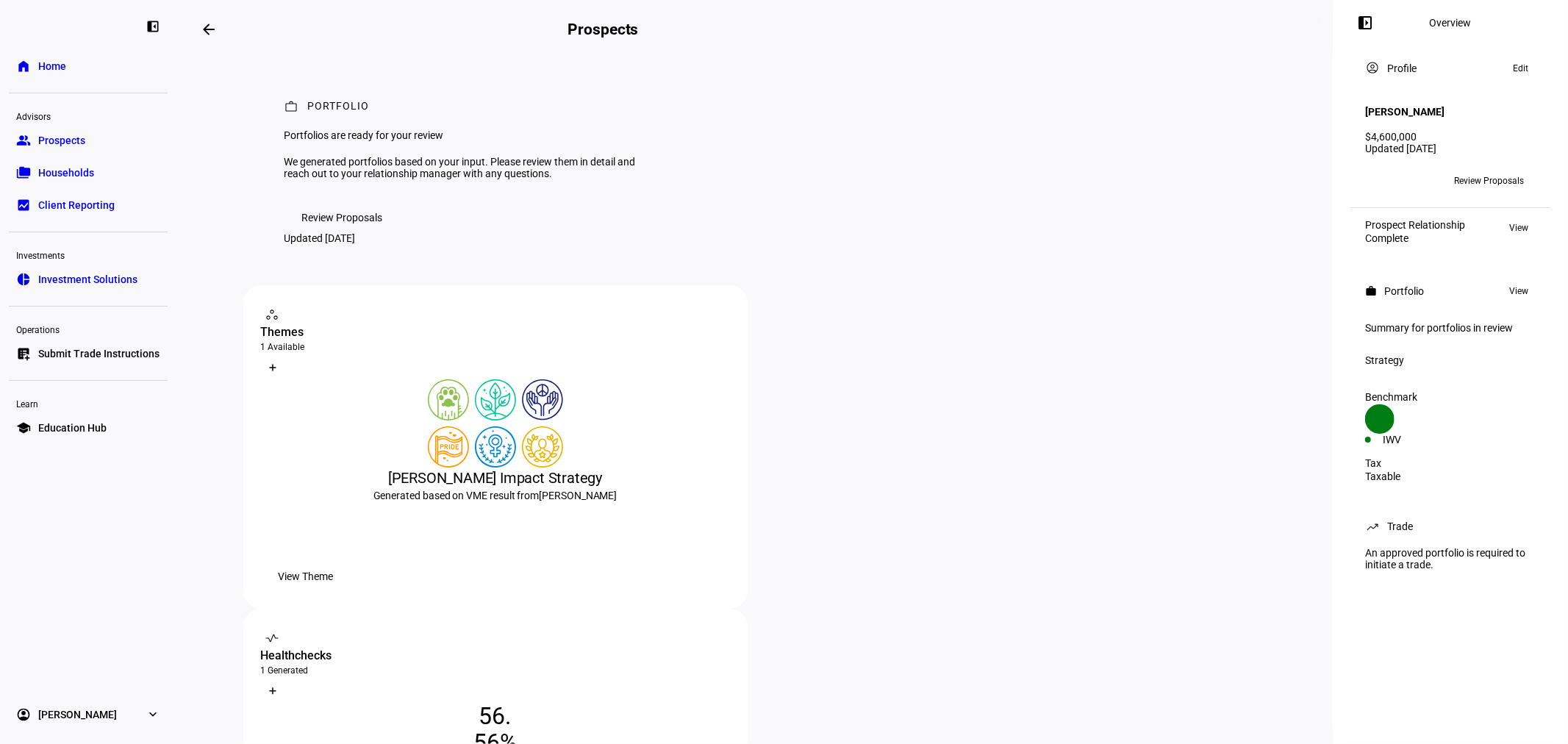
click at [343, 232] on span "Review Proposals" at bounding box center [342, 217] width 81 height 29
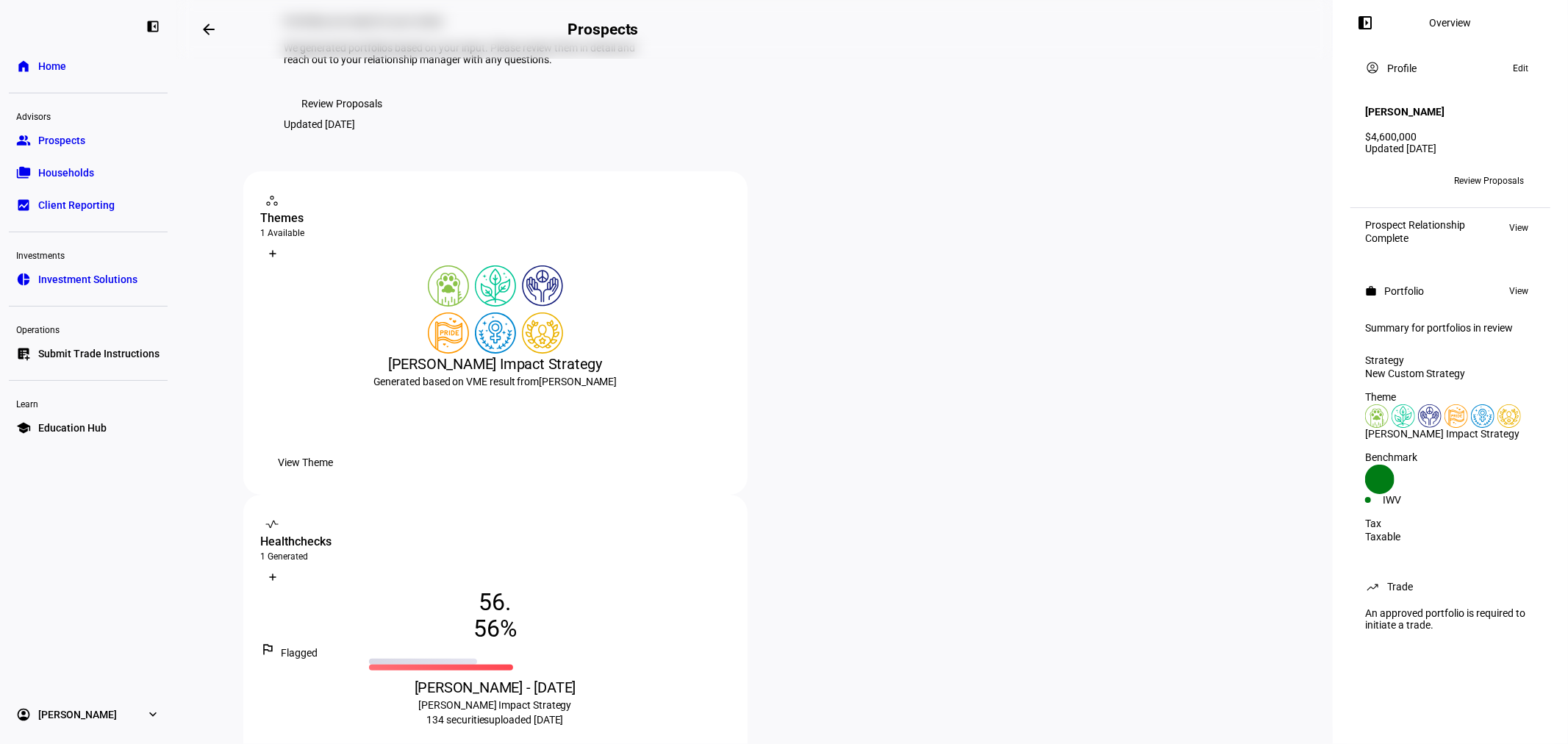
scroll to position [435, 0]
